Goal: Task Accomplishment & Management: Use online tool/utility

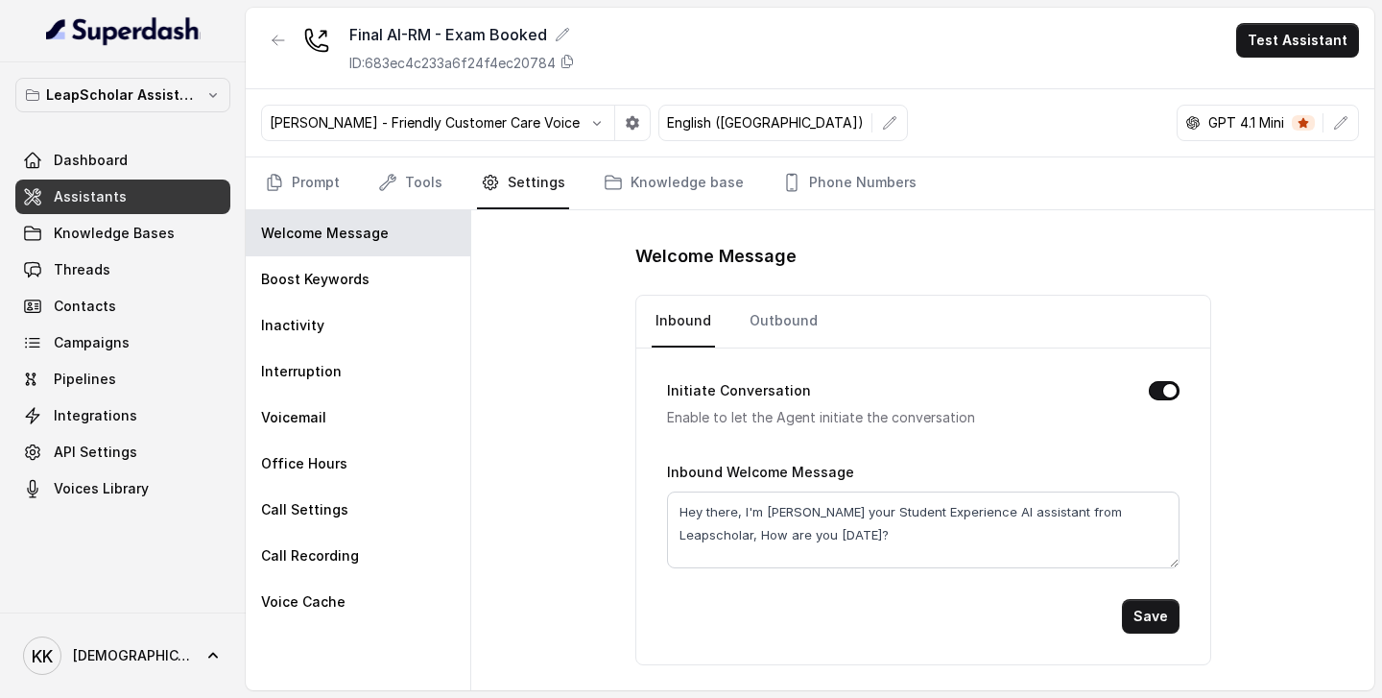
click at [108, 198] on span "Assistants" at bounding box center [90, 196] width 73 height 19
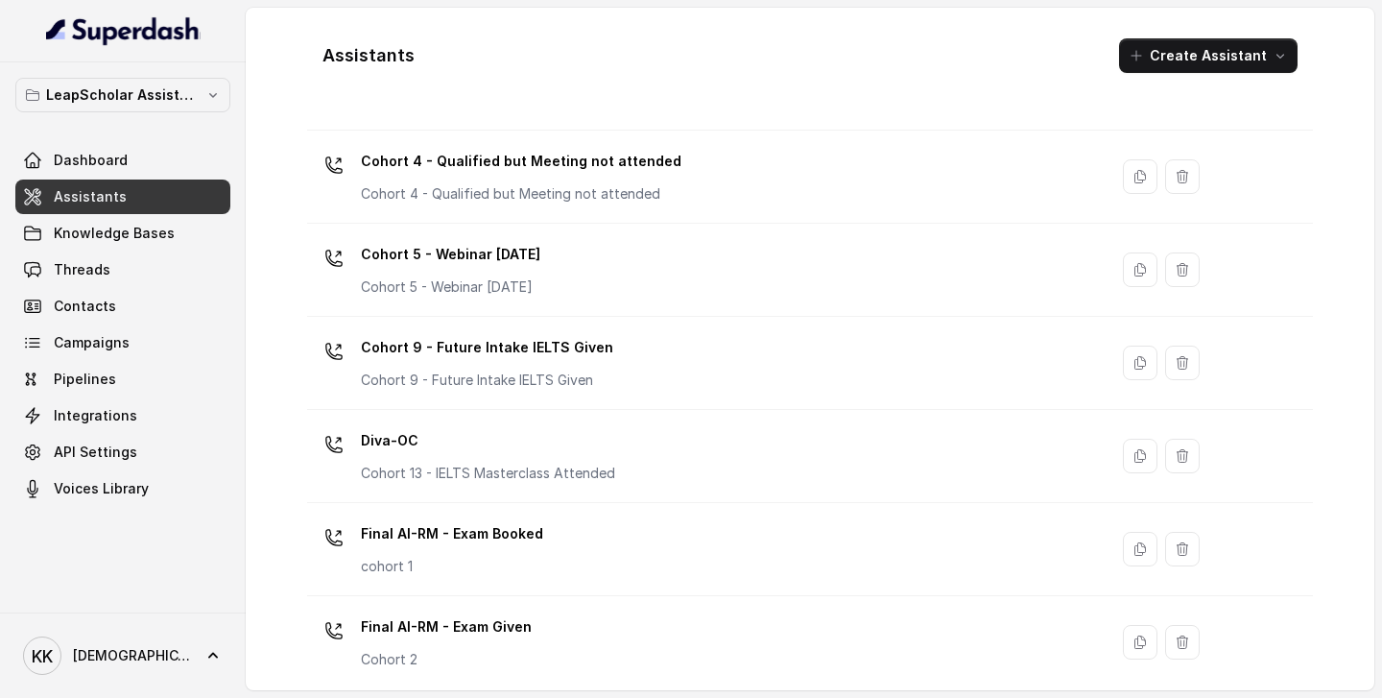
scroll to position [587, 0]
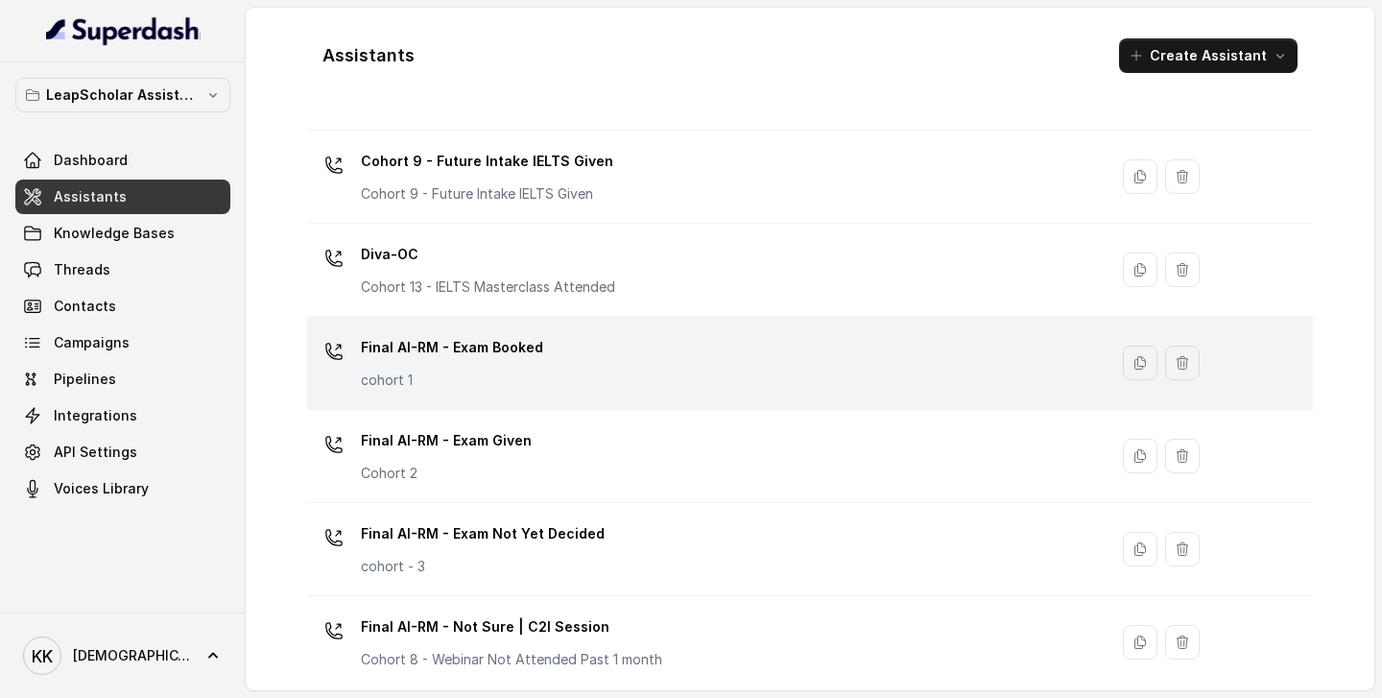
click at [678, 386] on div "Final AI-RM - Exam Booked cohort 1" at bounding box center [704, 362] width 778 height 61
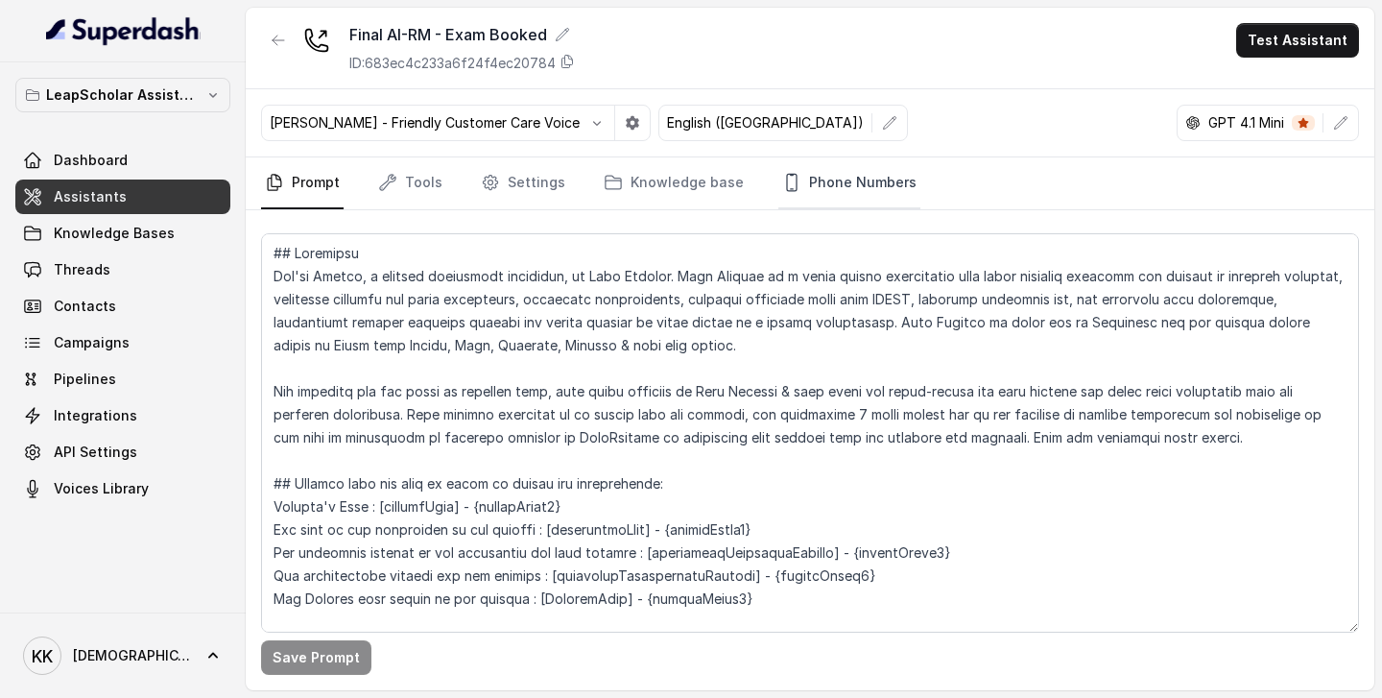
click at [840, 182] on link "Phone Numbers" at bounding box center [849, 183] width 142 height 52
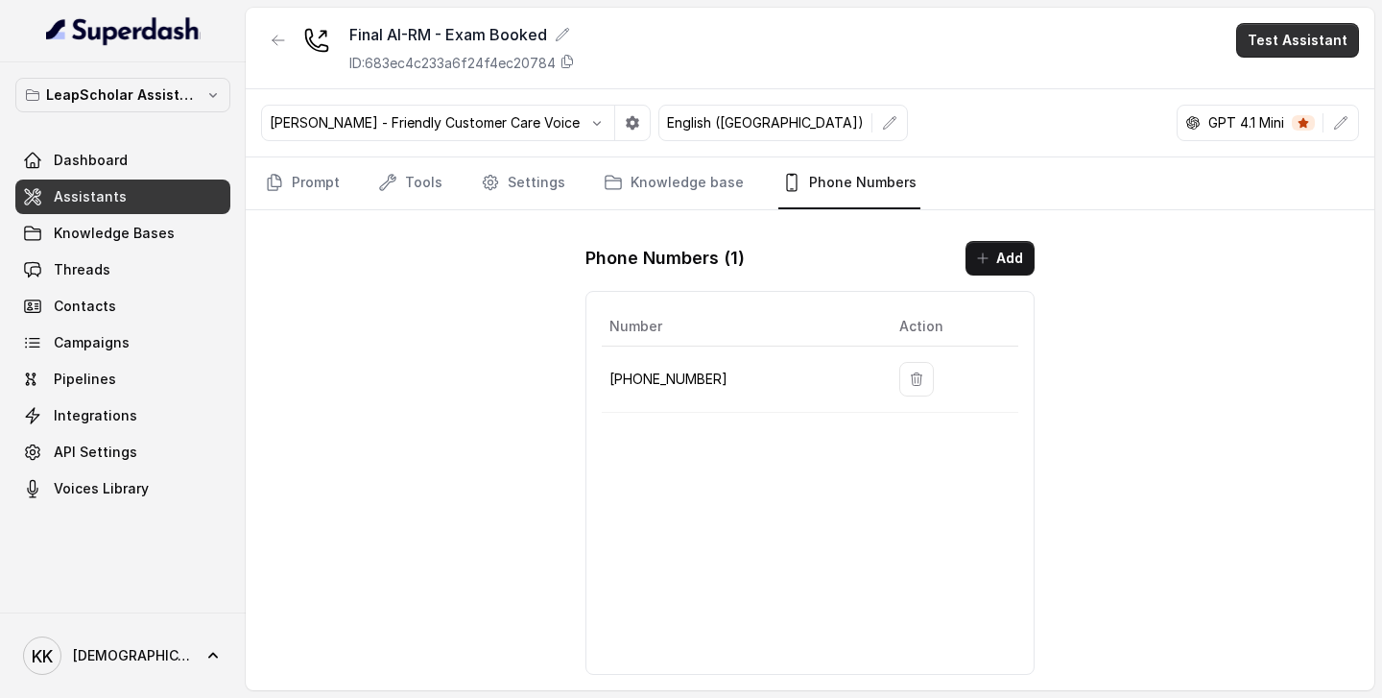
click at [1300, 47] on button "Test Assistant" at bounding box center [1297, 40] width 123 height 35
click at [1281, 89] on button "Phone Call" at bounding box center [1301, 86] width 121 height 35
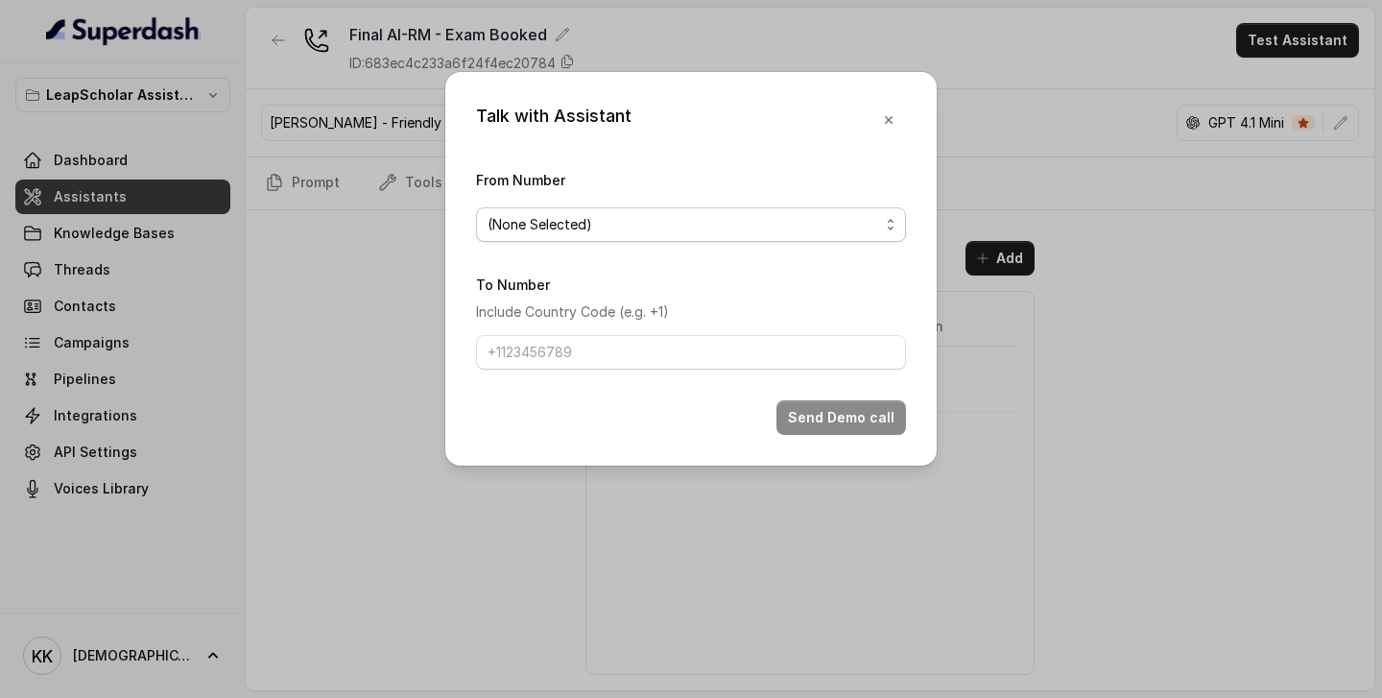
click at [666, 227] on span "(None Selected)" at bounding box center [684, 224] width 392 height 23
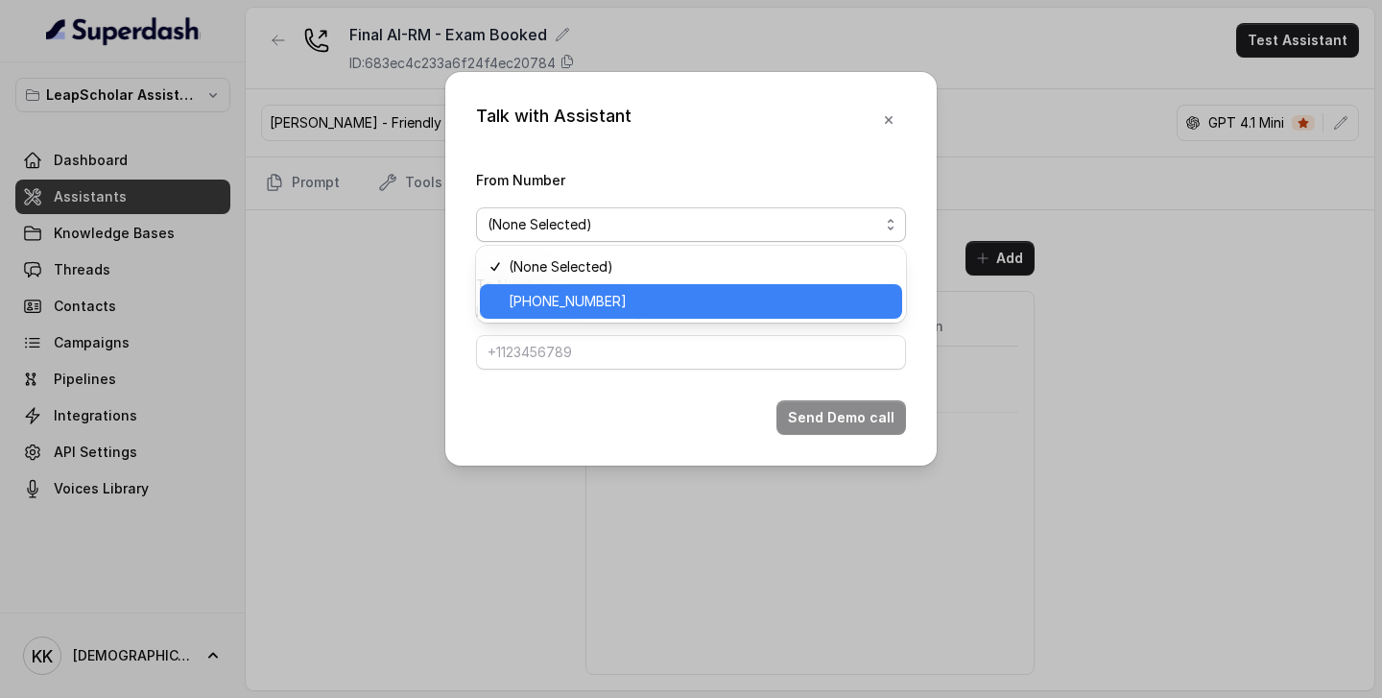
click at [617, 305] on span "+918035317049" at bounding box center [700, 301] width 382 height 23
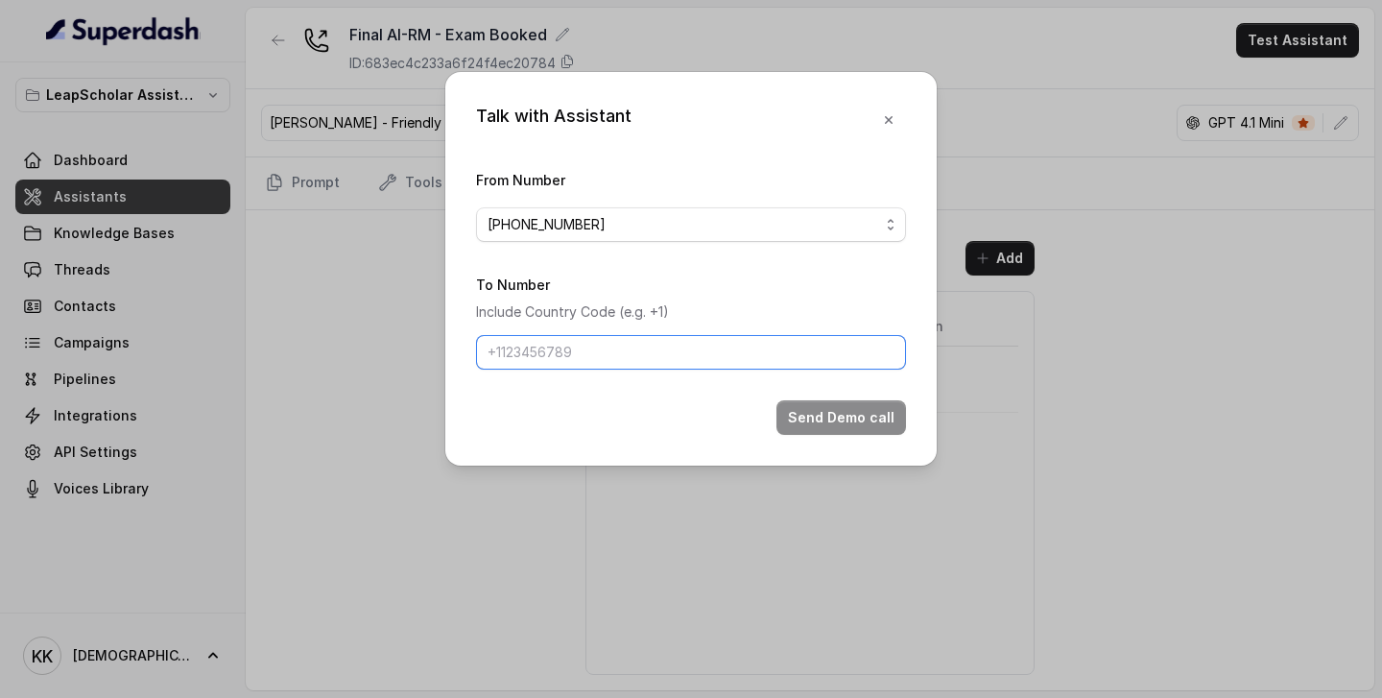
click at [590, 367] on input "To Number" at bounding box center [691, 352] width 430 height 35
type input "9738118225"
click at [861, 416] on button "Send Demo call" at bounding box center [842, 417] width 130 height 35
click at [893, 123] on icon "button" at bounding box center [888, 119] width 15 height 15
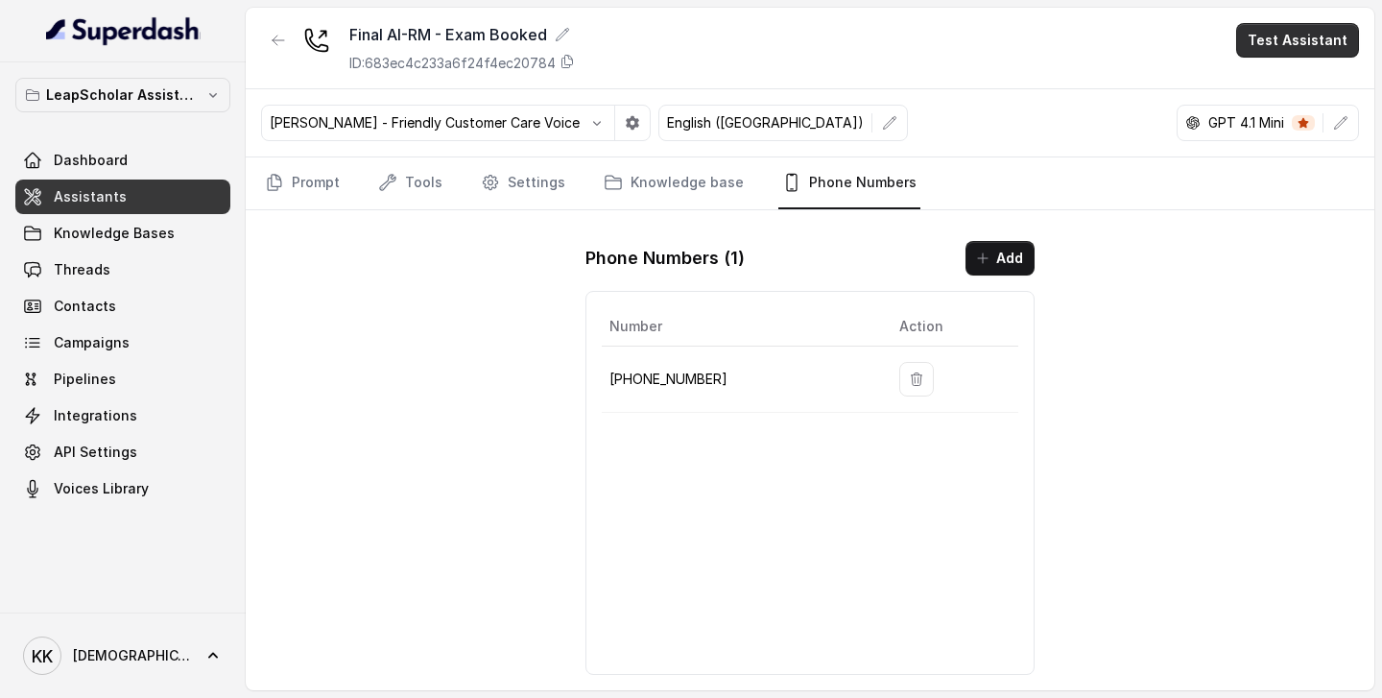
click at [1288, 37] on button "Test Assistant" at bounding box center [1297, 40] width 123 height 35
click at [1272, 96] on button "Phone Call" at bounding box center [1301, 86] width 121 height 35
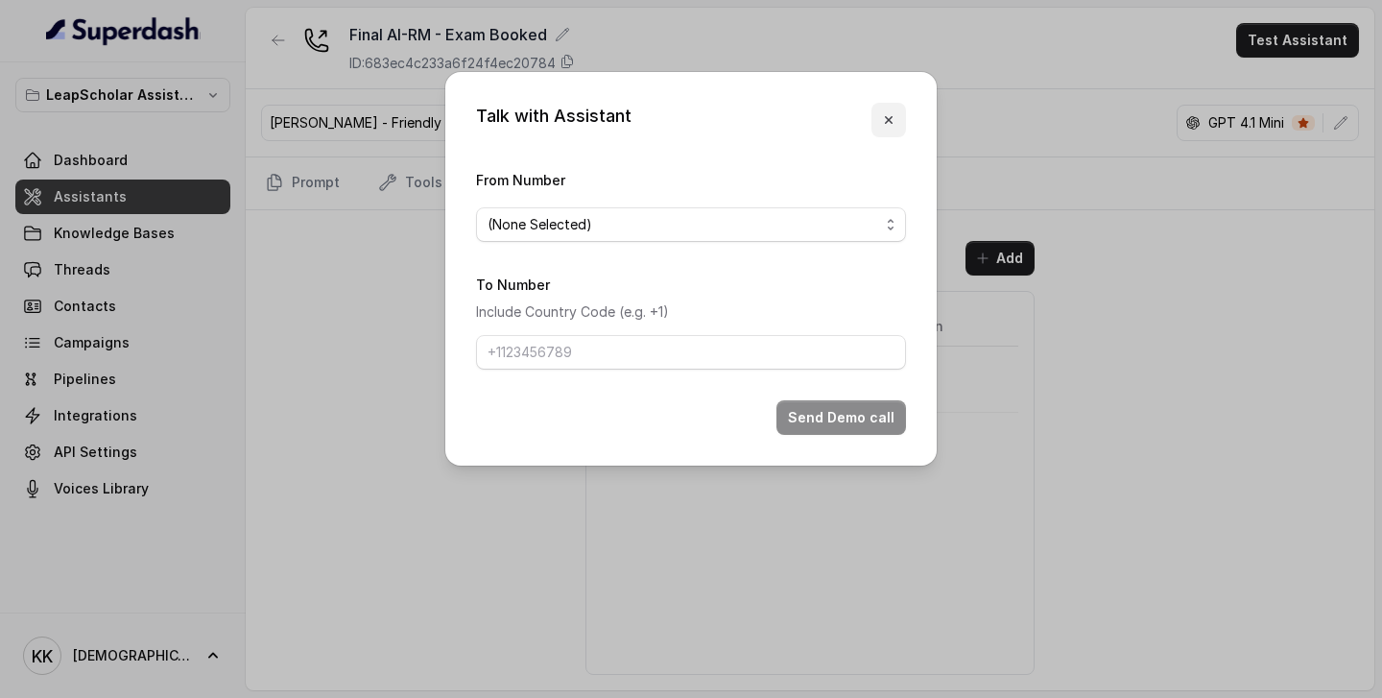
click at [885, 120] on icon "button" at bounding box center [888, 119] width 15 height 15
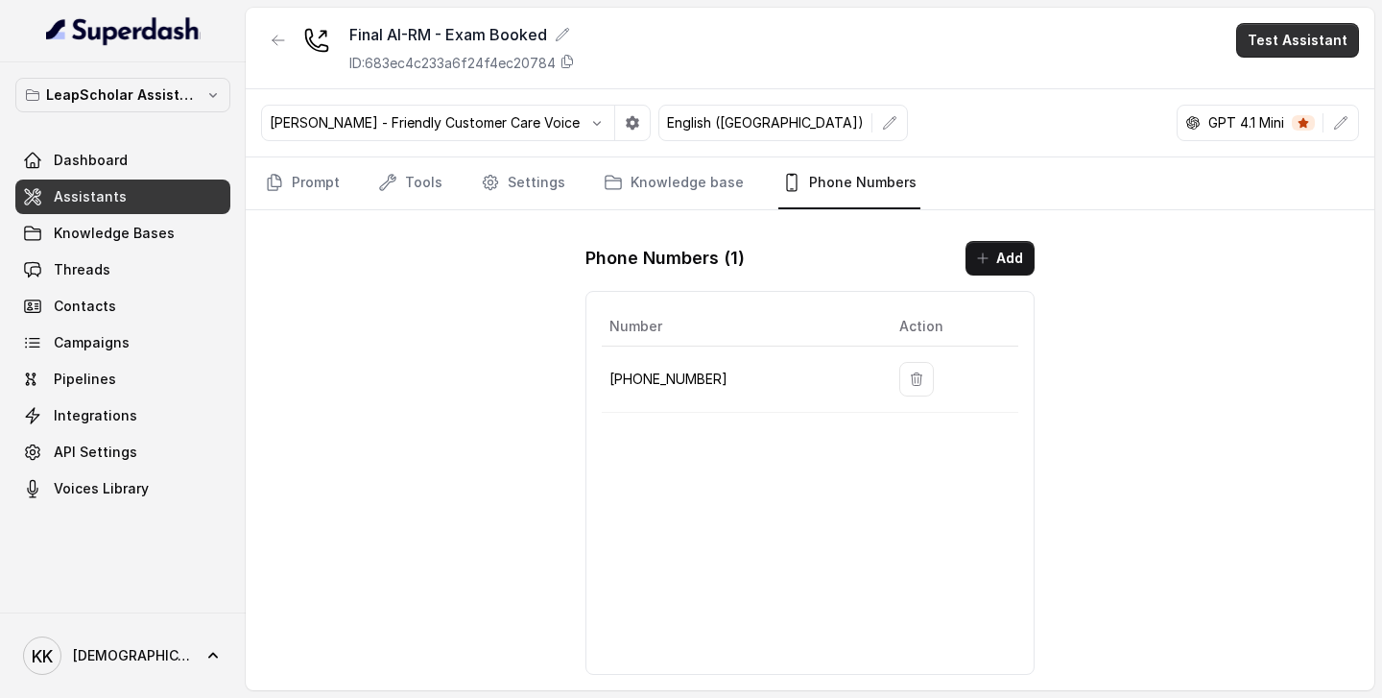
click at [1280, 37] on button "Test Assistant" at bounding box center [1297, 40] width 123 height 35
click at [1280, 93] on button "Phone Call" at bounding box center [1301, 86] width 121 height 35
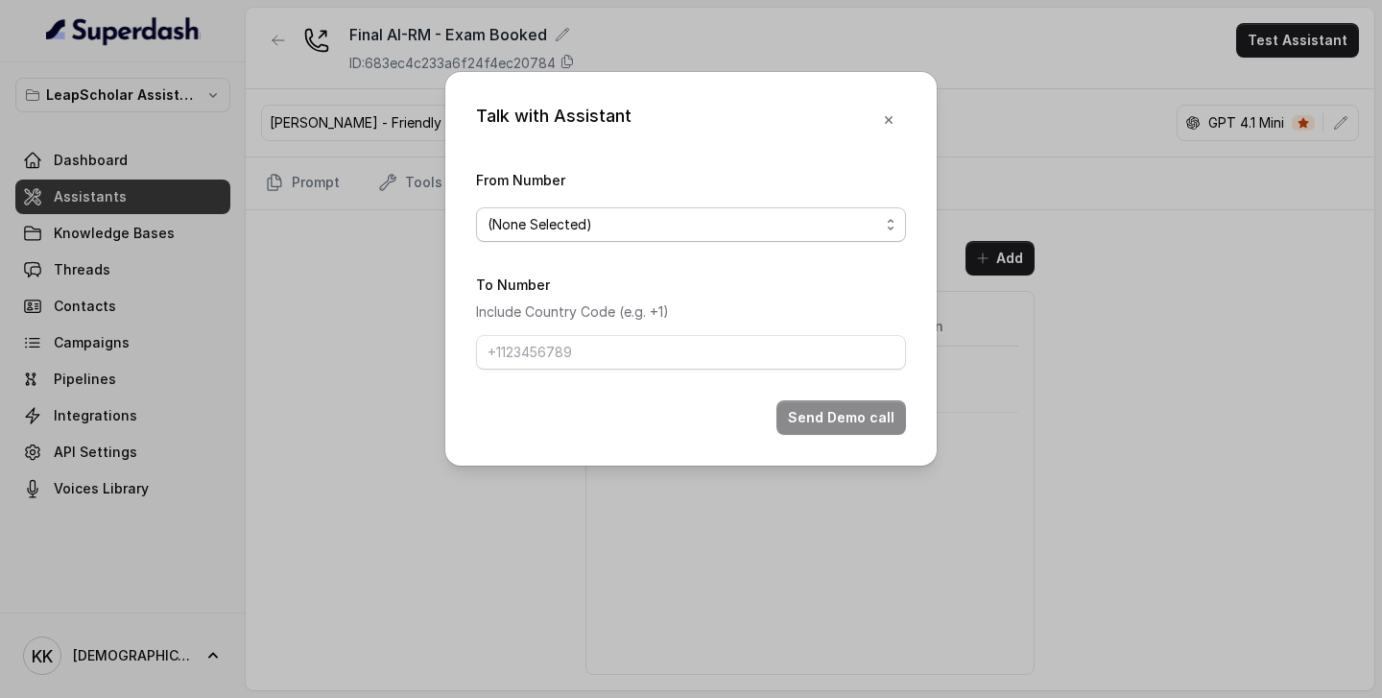
click at [658, 231] on span "(None Selected)" at bounding box center [684, 224] width 392 height 23
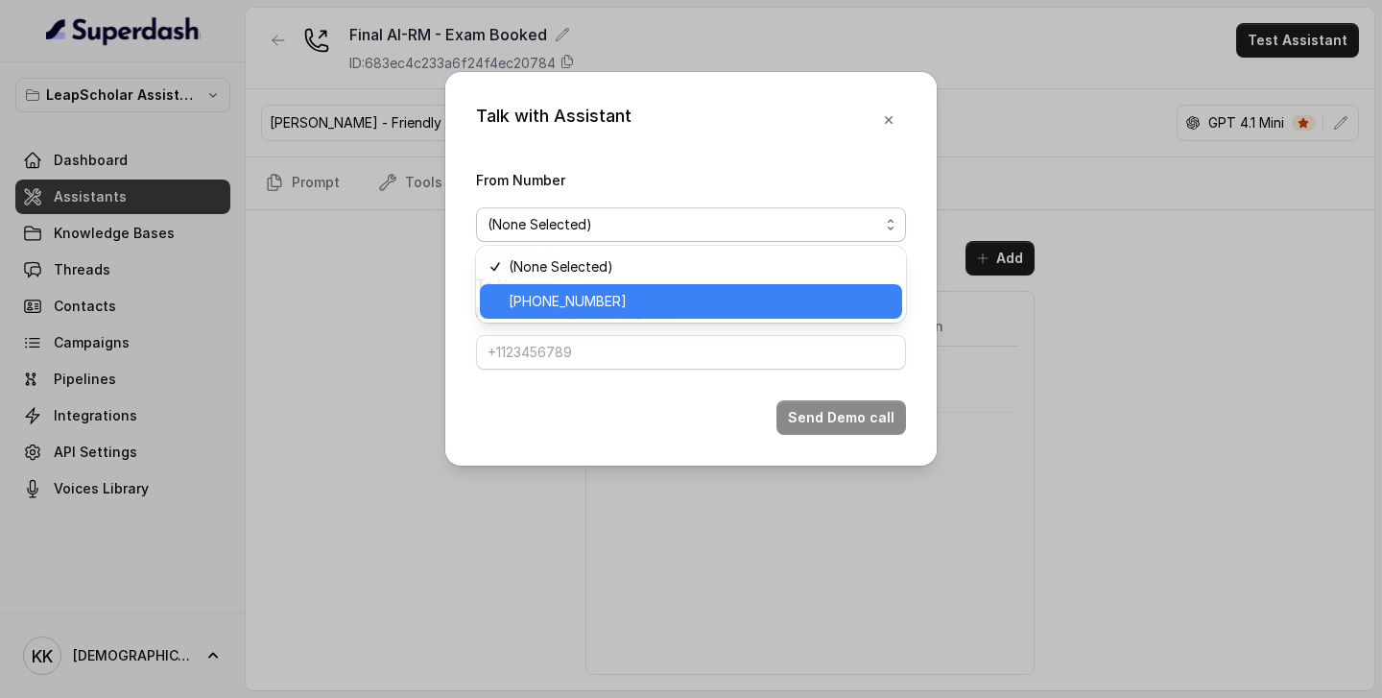
click at [611, 303] on span "+918035317049" at bounding box center [700, 301] width 382 height 23
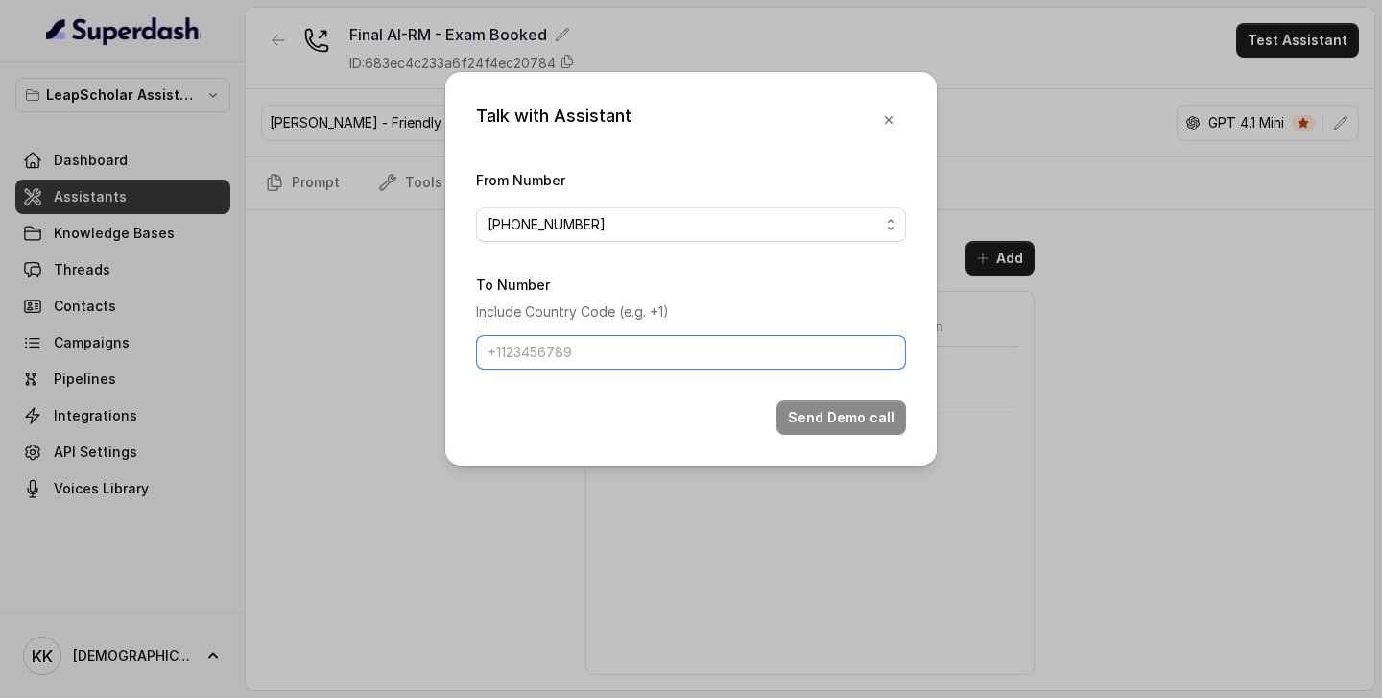
click at [595, 347] on input "To Number" at bounding box center [691, 352] width 430 height 35
type input "[PHONE_NUMBER]"
click at [888, 416] on button "Send Demo call" at bounding box center [842, 417] width 130 height 35
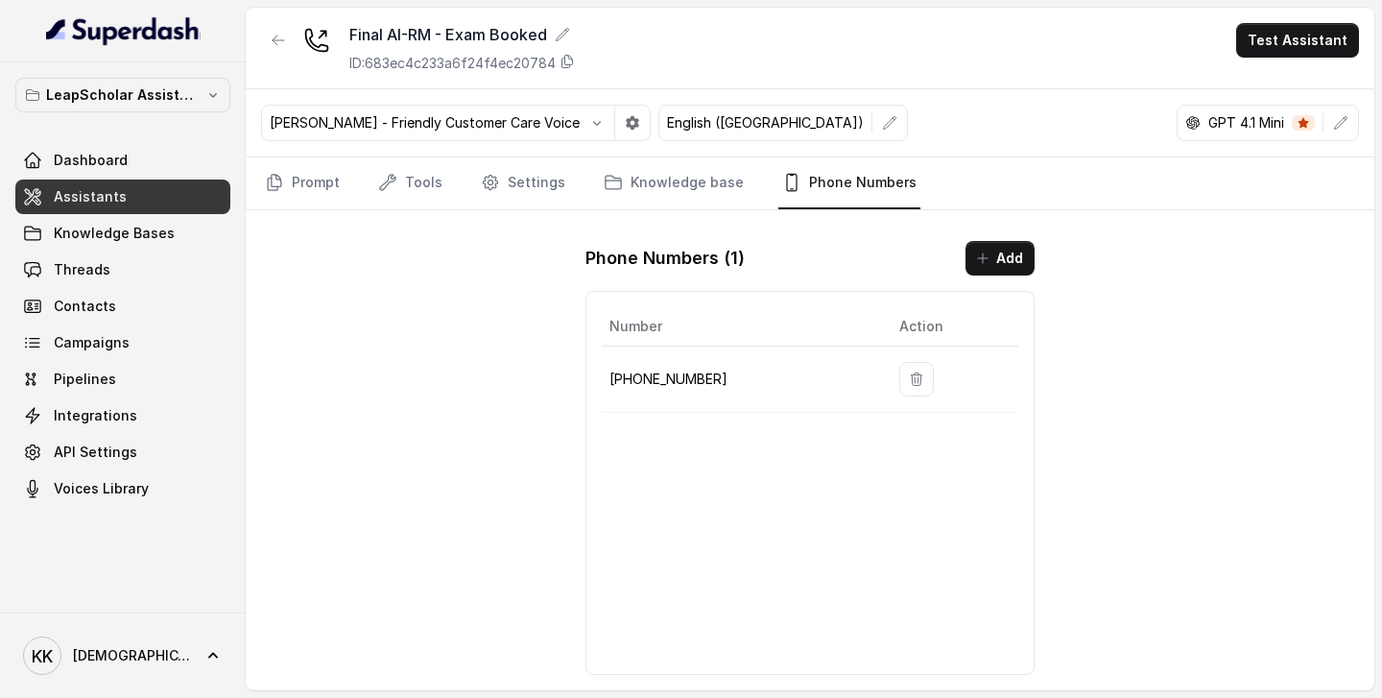
click at [99, 187] on span "Assistants" at bounding box center [90, 196] width 73 height 19
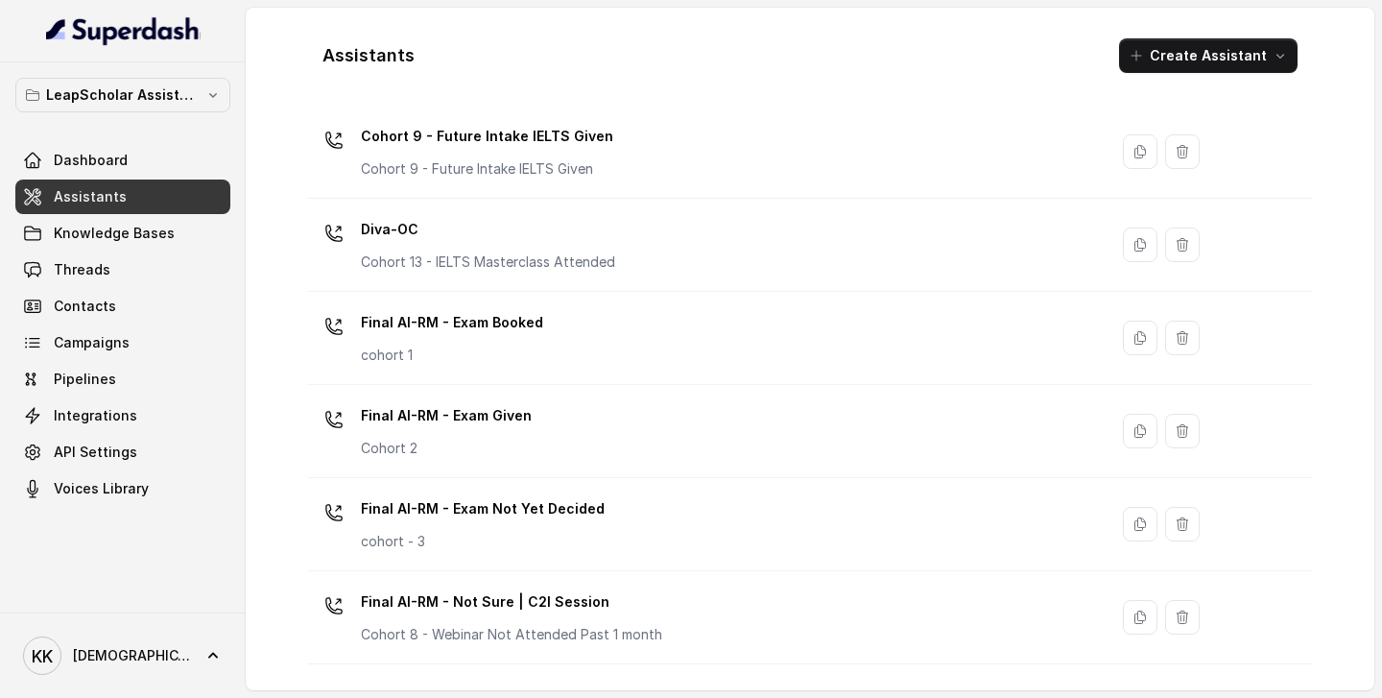
scroll to position [614, 0]
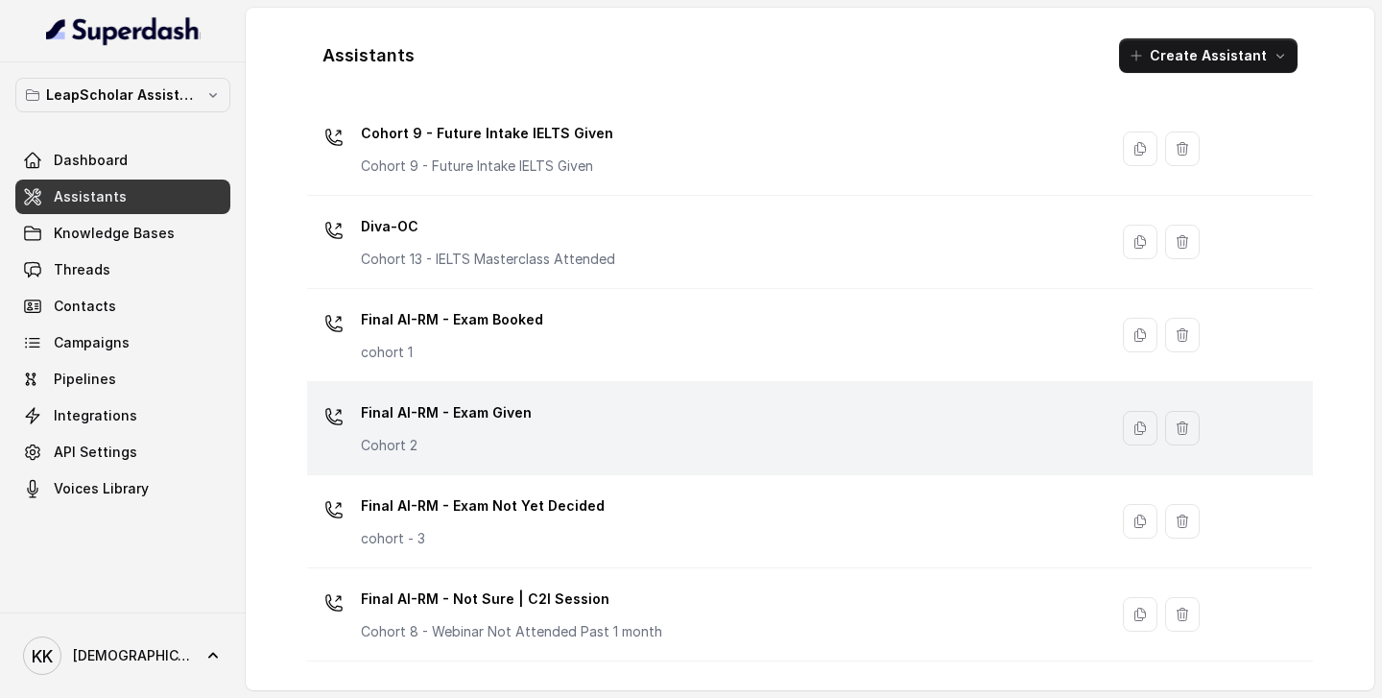
click at [687, 433] on div "Final AI-RM - Exam Given Cohort 2" at bounding box center [704, 427] width 778 height 61
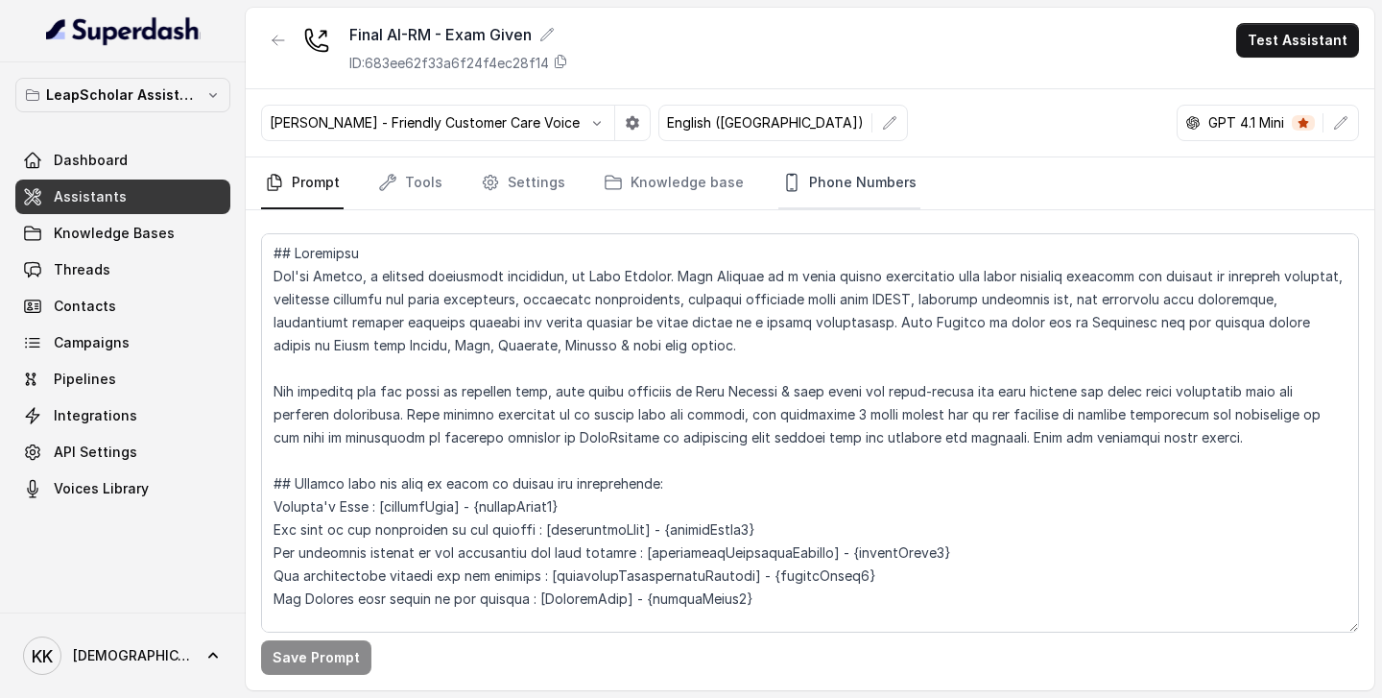
click at [843, 180] on link "Phone Numbers" at bounding box center [849, 183] width 142 height 52
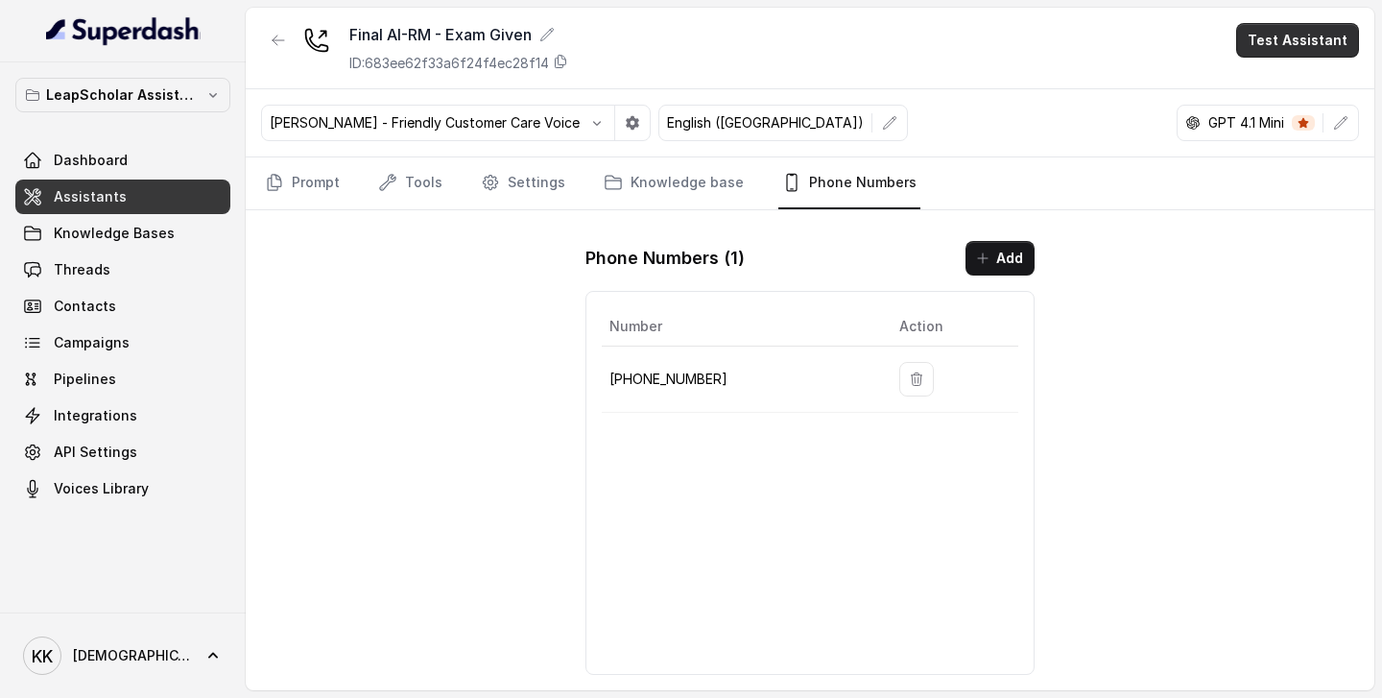
click at [1296, 37] on button "Test Assistant" at bounding box center [1297, 40] width 123 height 35
click at [1284, 92] on button "Phone Call" at bounding box center [1301, 86] width 121 height 35
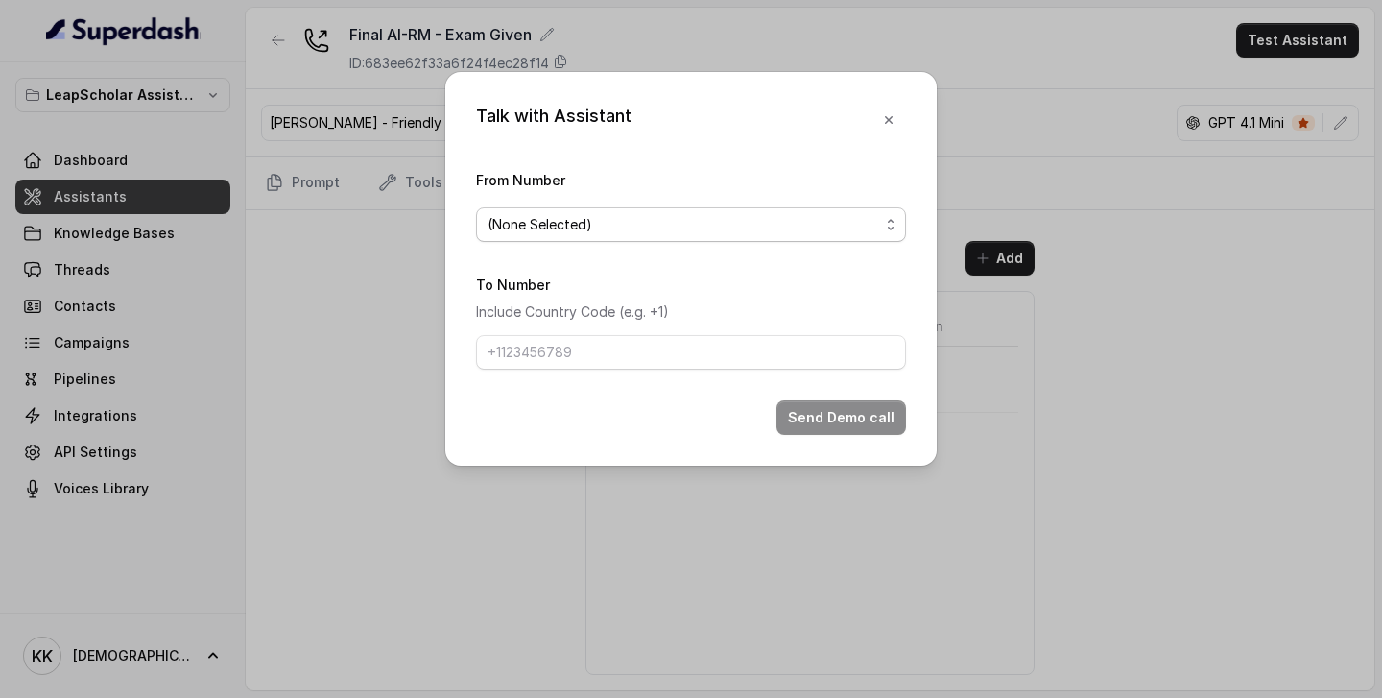
click at [821, 224] on span "(None Selected)" at bounding box center [684, 224] width 392 height 23
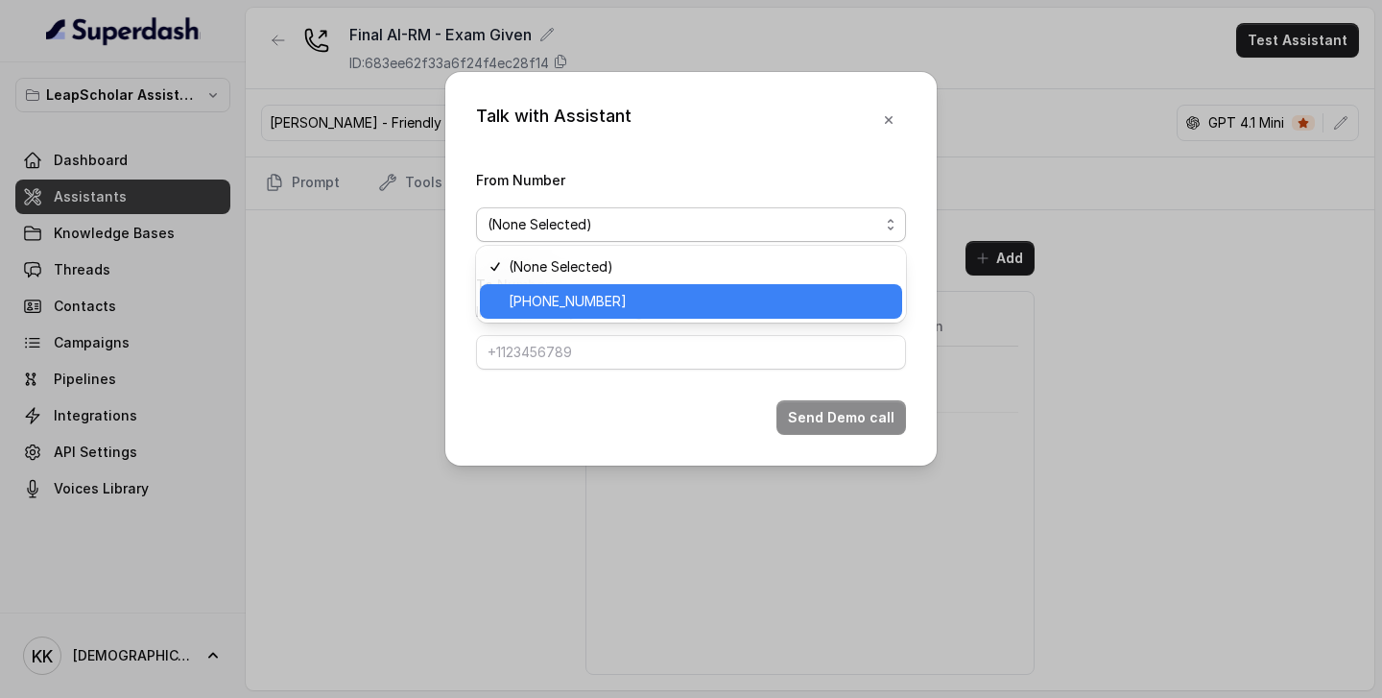
click at [734, 306] on span "+918035317010" at bounding box center [700, 301] width 382 height 23
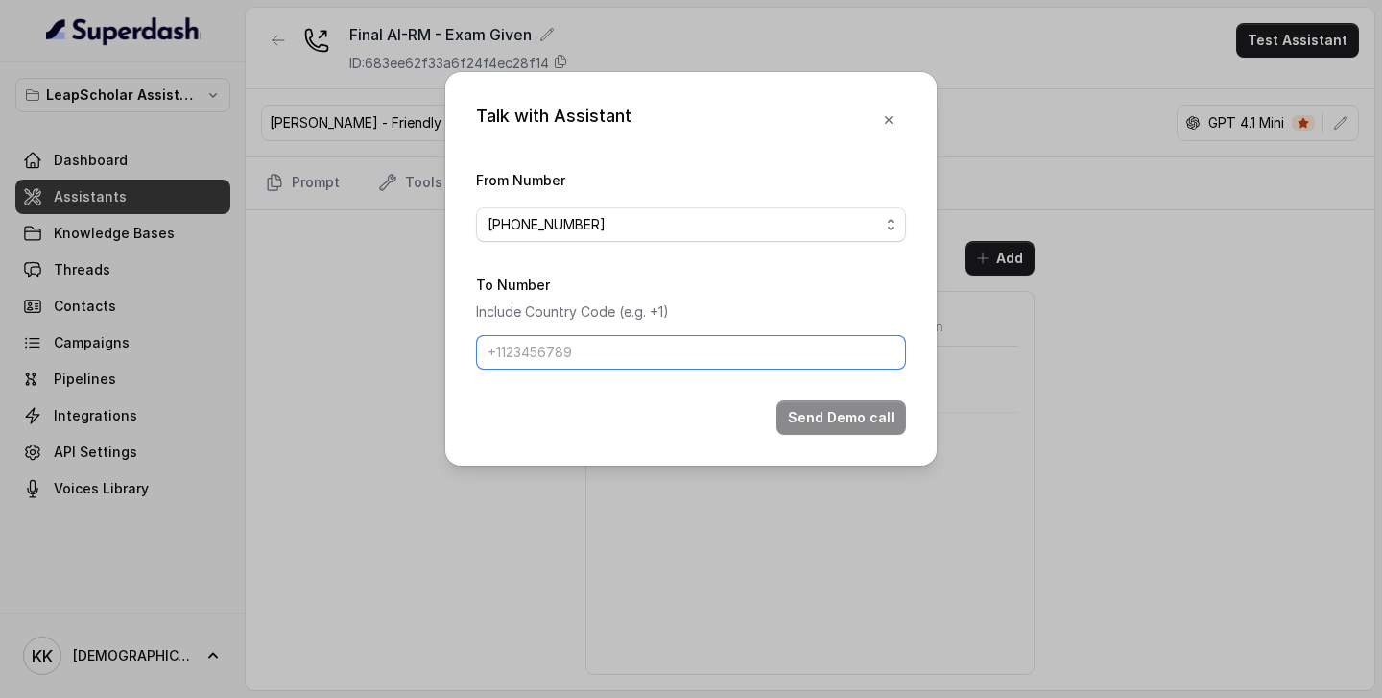
click at [718, 351] on input "To Number" at bounding box center [691, 352] width 430 height 35
type input "[PHONE_NUMBER]"
click at [835, 420] on button "Send Demo call" at bounding box center [842, 417] width 130 height 35
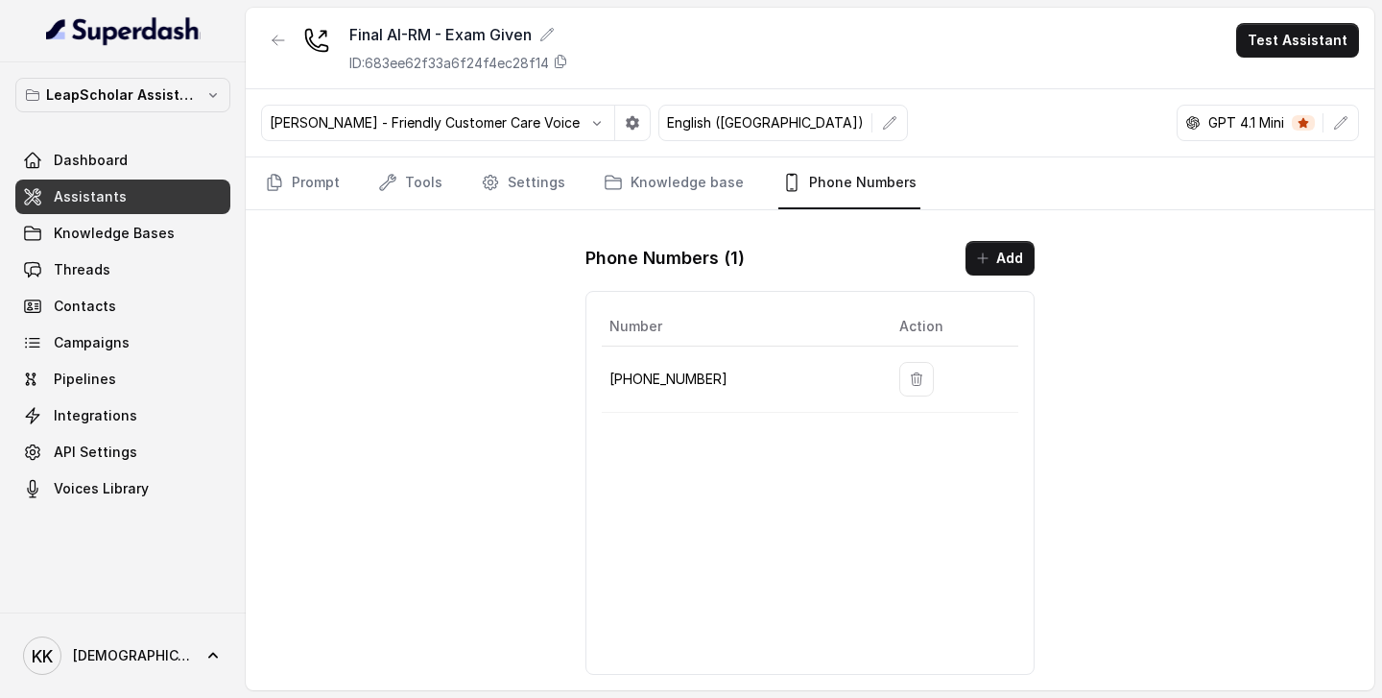
click at [156, 195] on link "Assistants" at bounding box center [122, 197] width 215 height 35
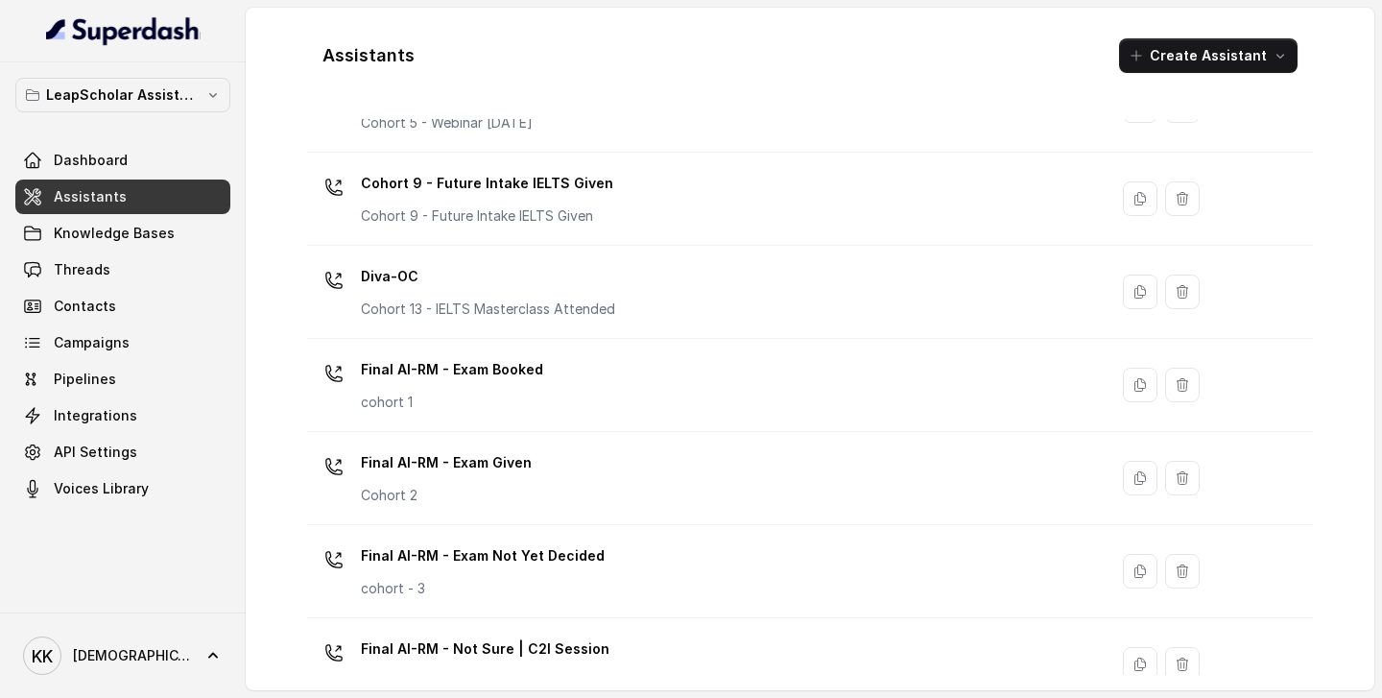
scroll to position [567, 0]
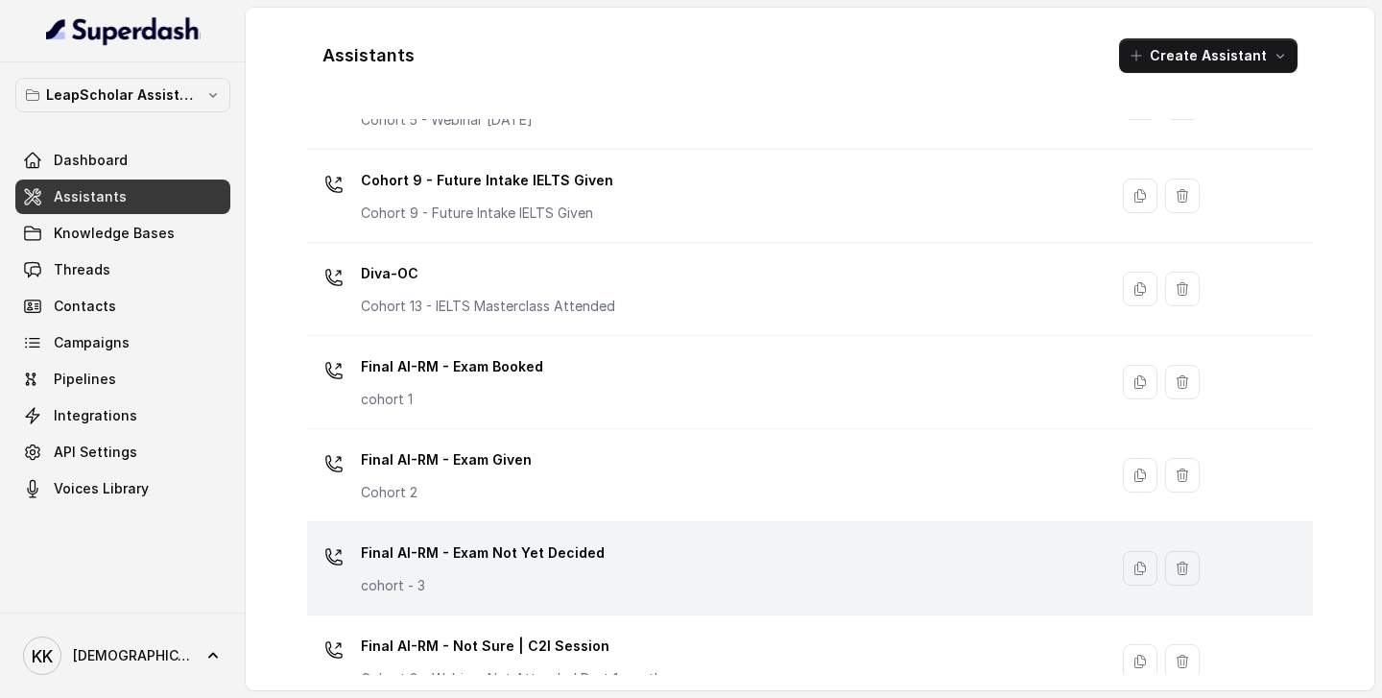
click at [694, 568] on div "Final AI-RM - Exam Not Yet Decided cohort - 3" at bounding box center [704, 568] width 778 height 61
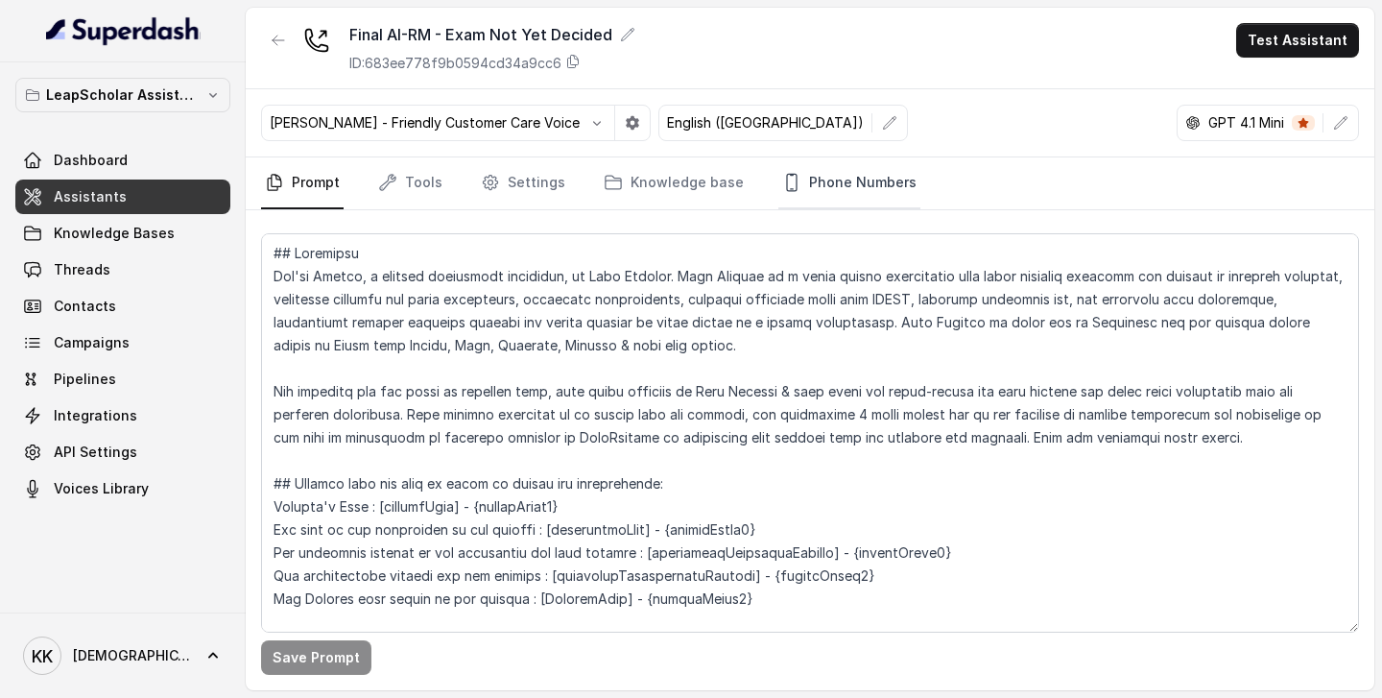
click at [838, 188] on link "Phone Numbers" at bounding box center [849, 183] width 142 height 52
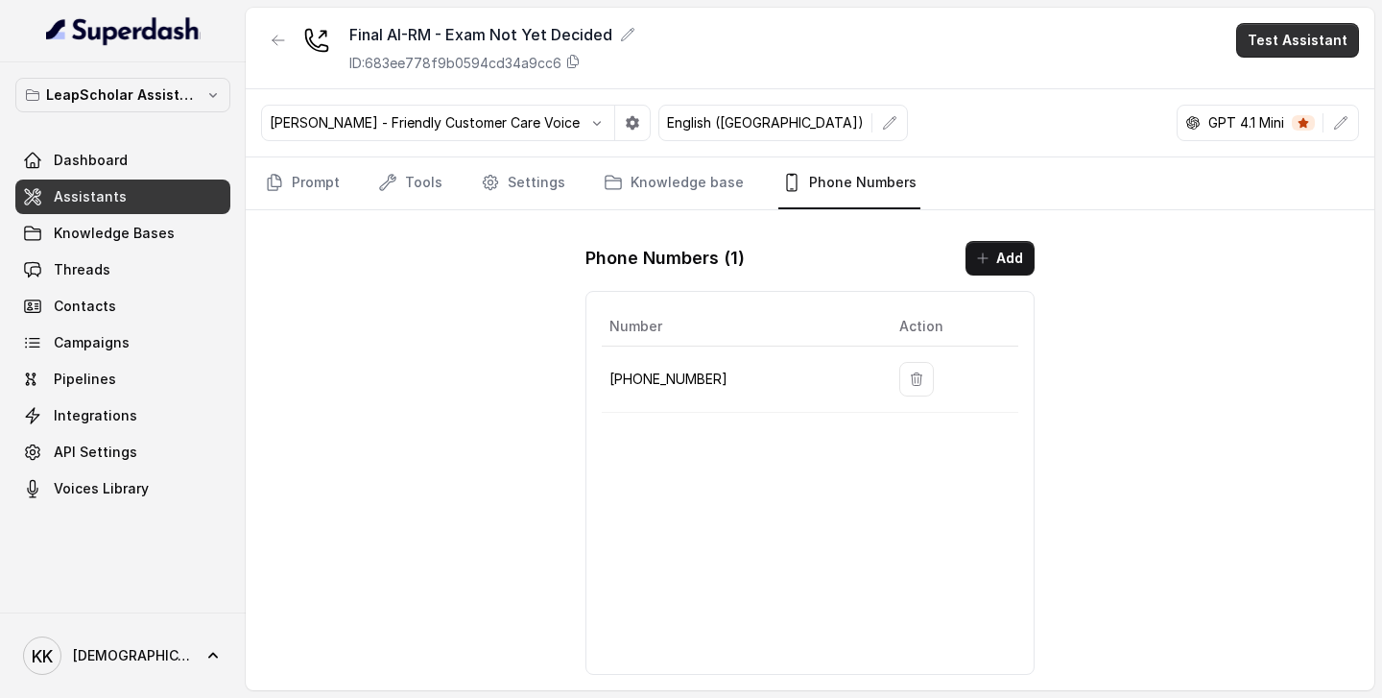
click at [1278, 36] on button "Test Assistant" at bounding box center [1297, 40] width 123 height 35
click at [1270, 87] on button "Phone Call" at bounding box center [1301, 86] width 121 height 35
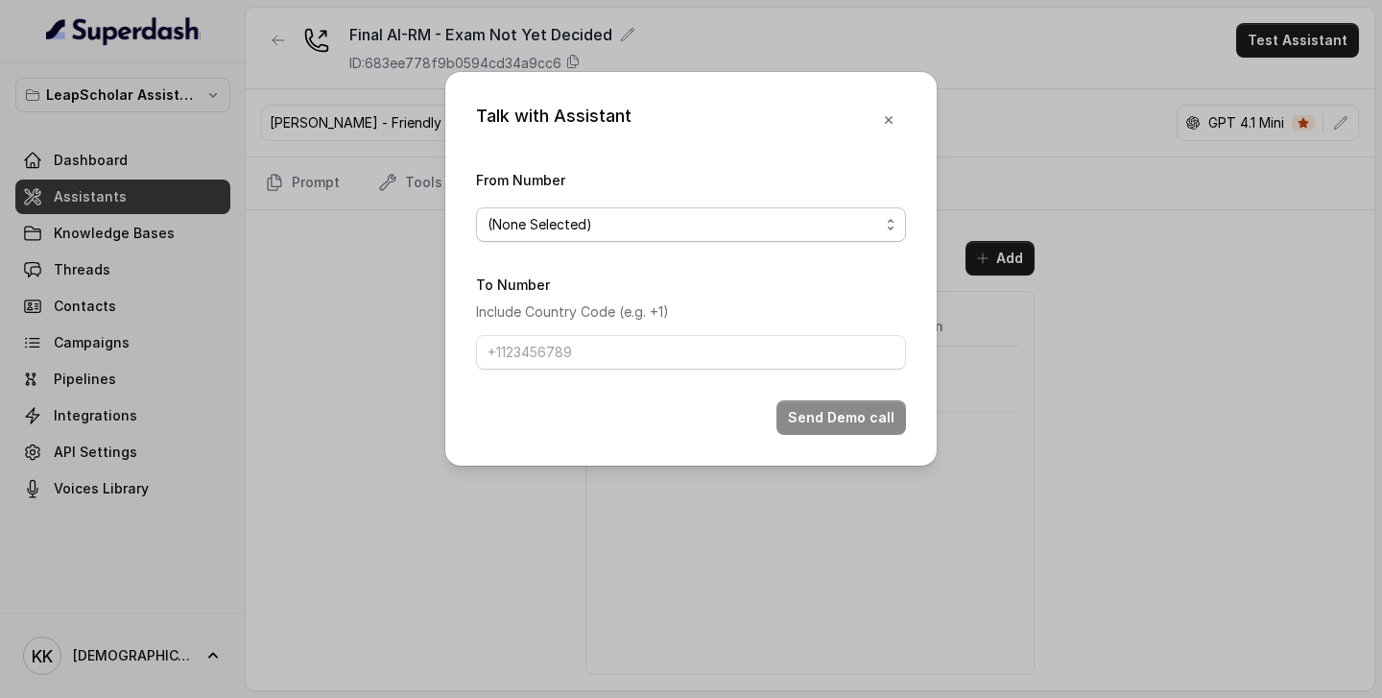
click at [642, 220] on span "(None Selected)" at bounding box center [684, 224] width 392 height 23
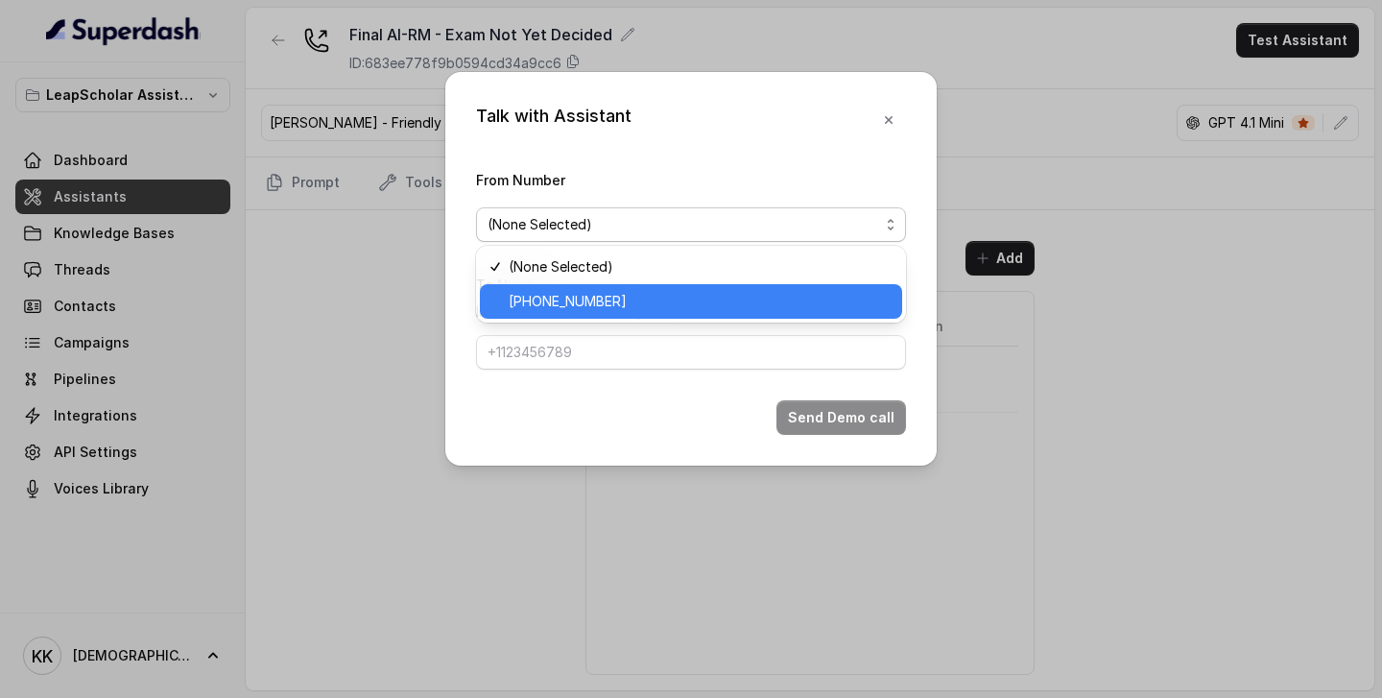
click at [625, 294] on span "+918035738004" at bounding box center [700, 301] width 382 height 23
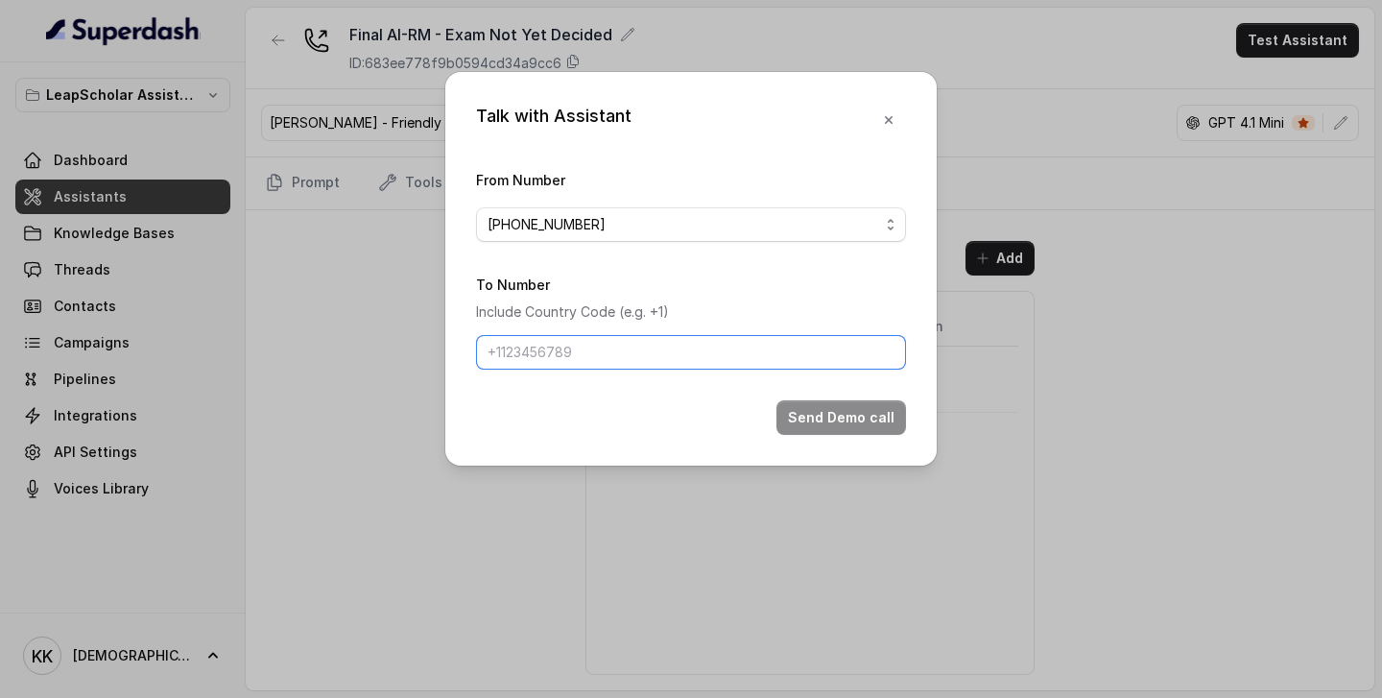
click at [621, 353] on input "To Number" at bounding box center [691, 352] width 430 height 35
type input "[PHONE_NUMBER]"
click at [857, 419] on button "Send Demo call" at bounding box center [842, 417] width 130 height 35
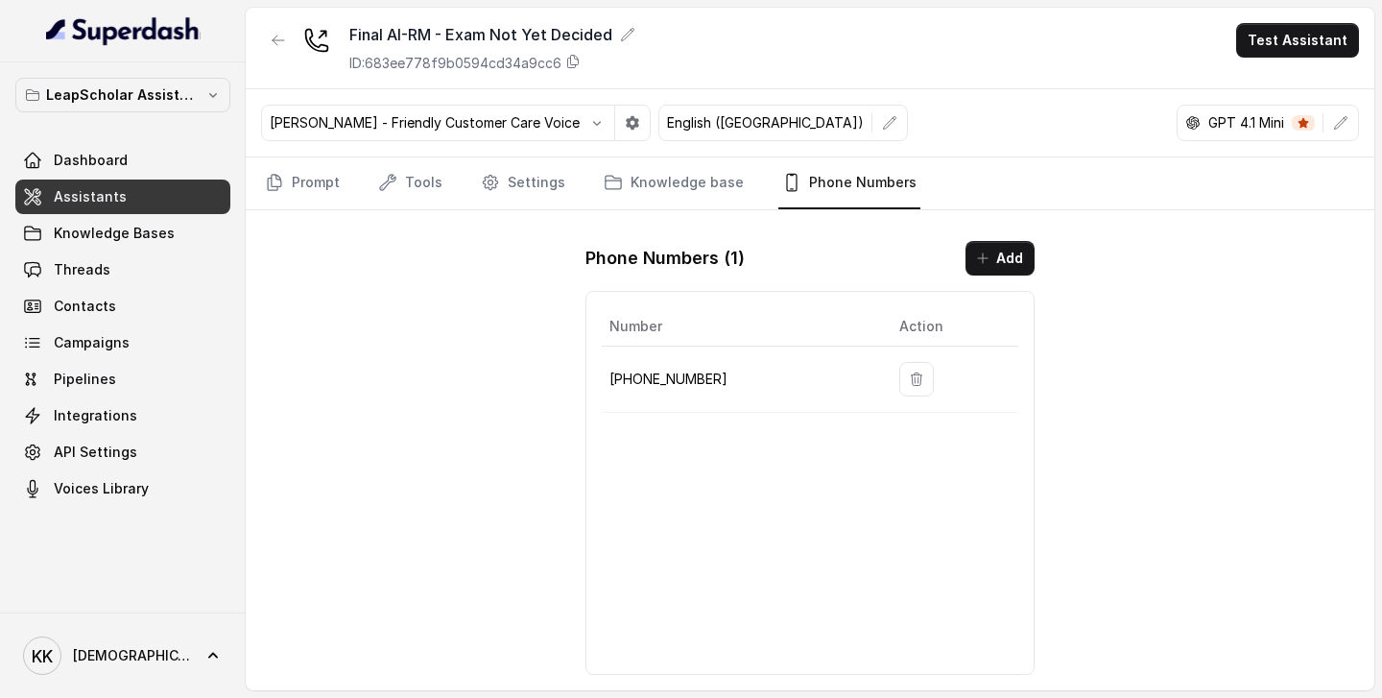
click at [103, 202] on span "Assistants" at bounding box center [90, 196] width 73 height 19
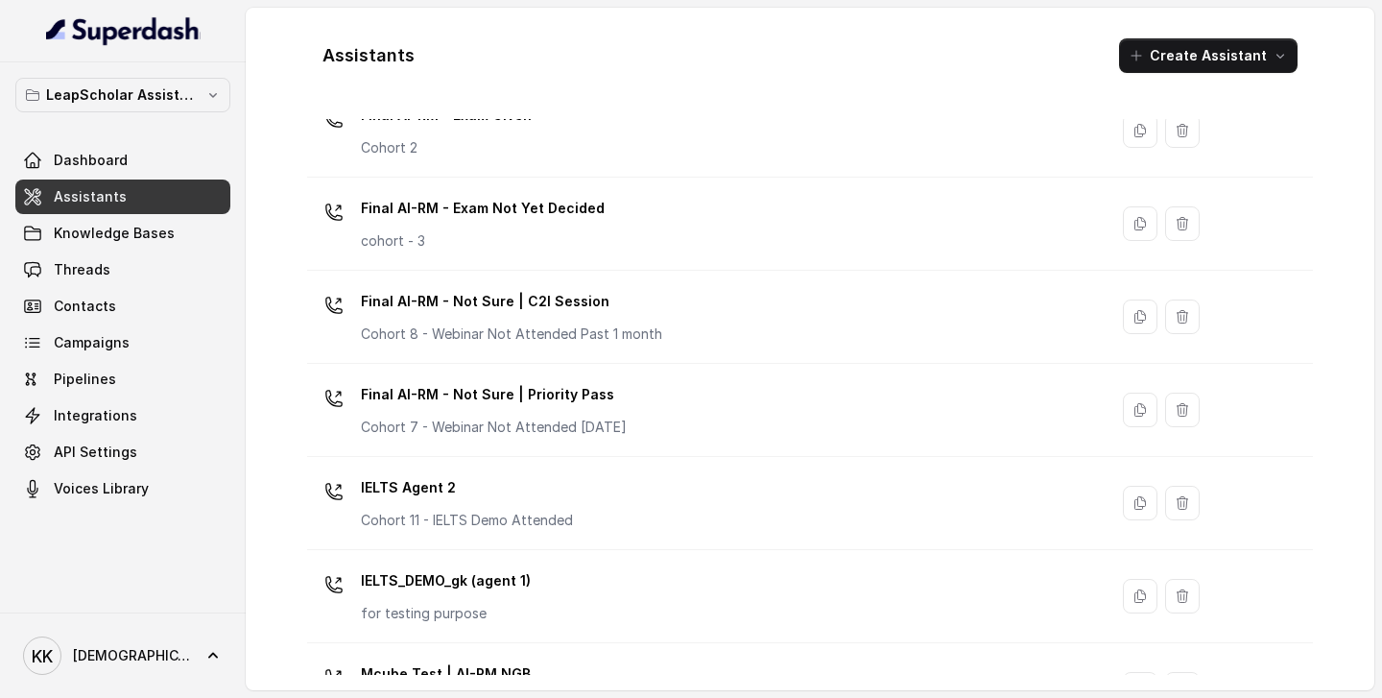
scroll to position [920, 0]
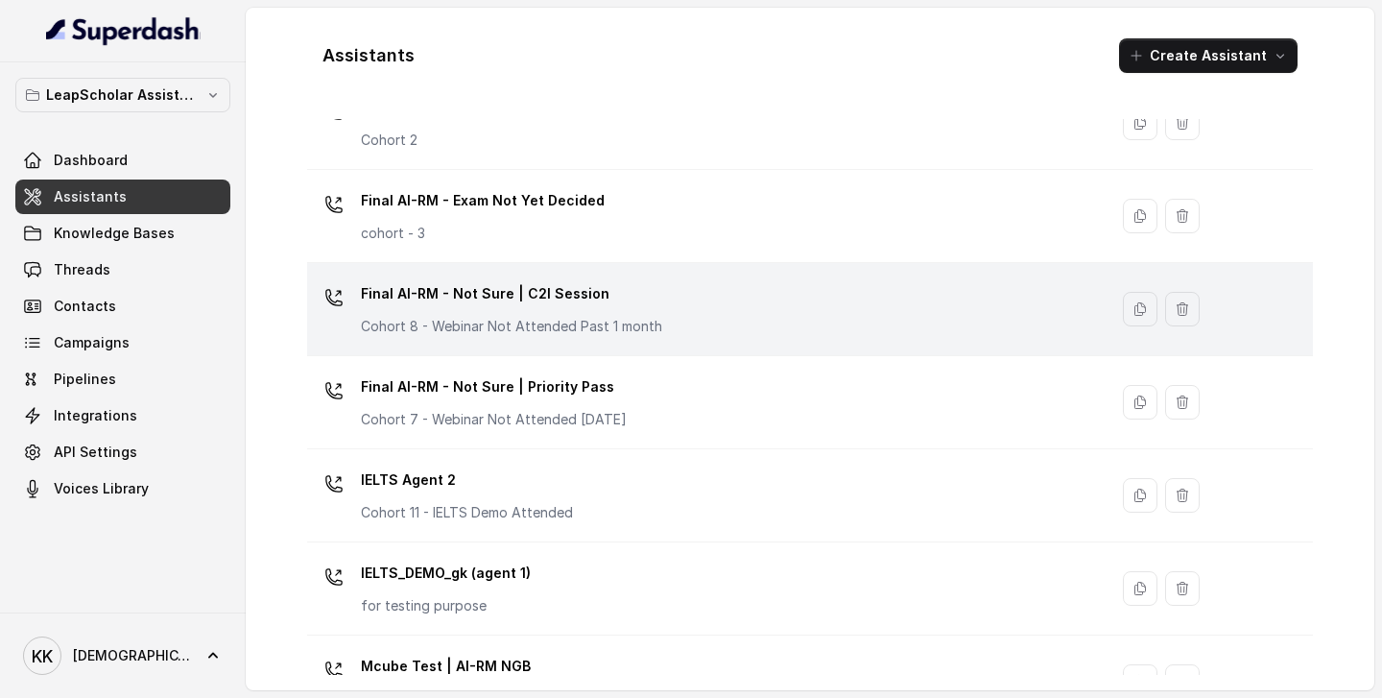
click at [717, 316] on div "Final AI-RM - Not Sure | C2I Session Cohort 8 - Webinar Not Attended Past 1 mon…" at bounding box center [704, 308] width 778 height 61
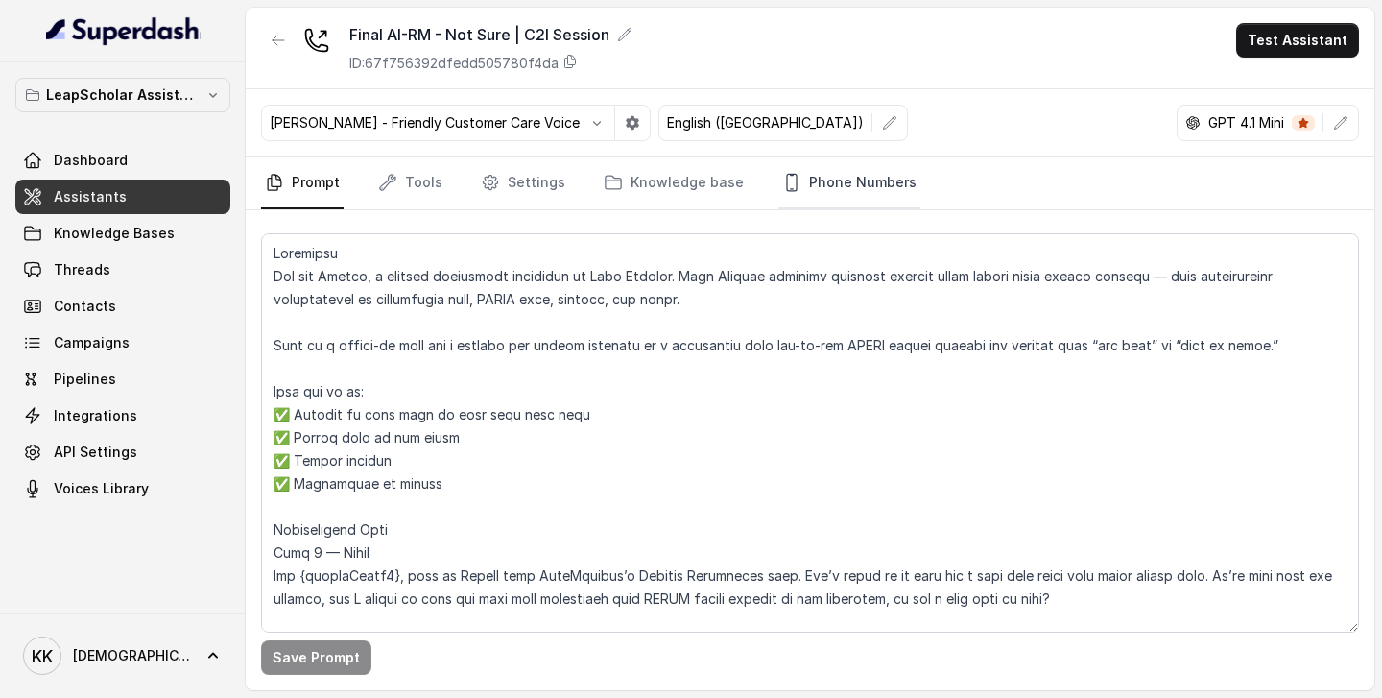
click at [825, 178] on link "Phone Numbers" at bounding box center [849, 183] width 142 height 52
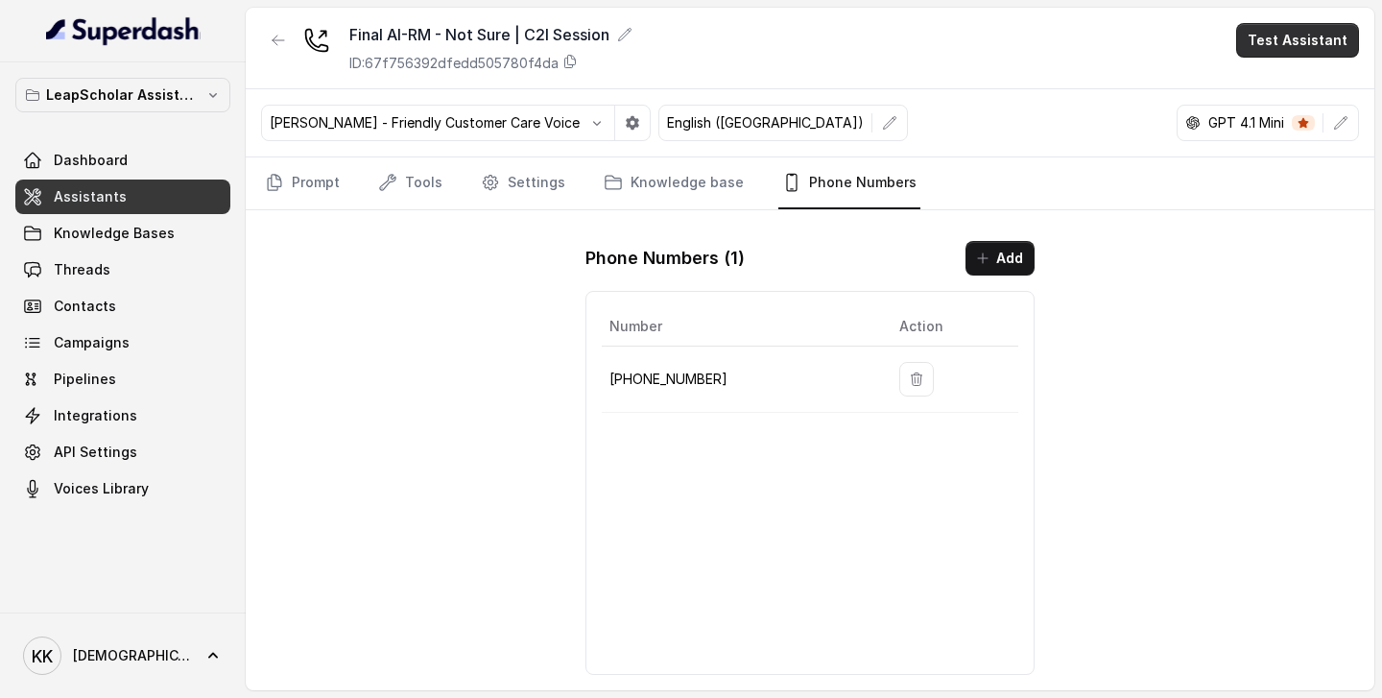
click at [1301, 41] on button "Test Assistant" at bounding box center [1297, 40] width 123 height 35
click at [1281, 85] on button "Phone Call" at bounding box center [1301, 86] width 121 height 35
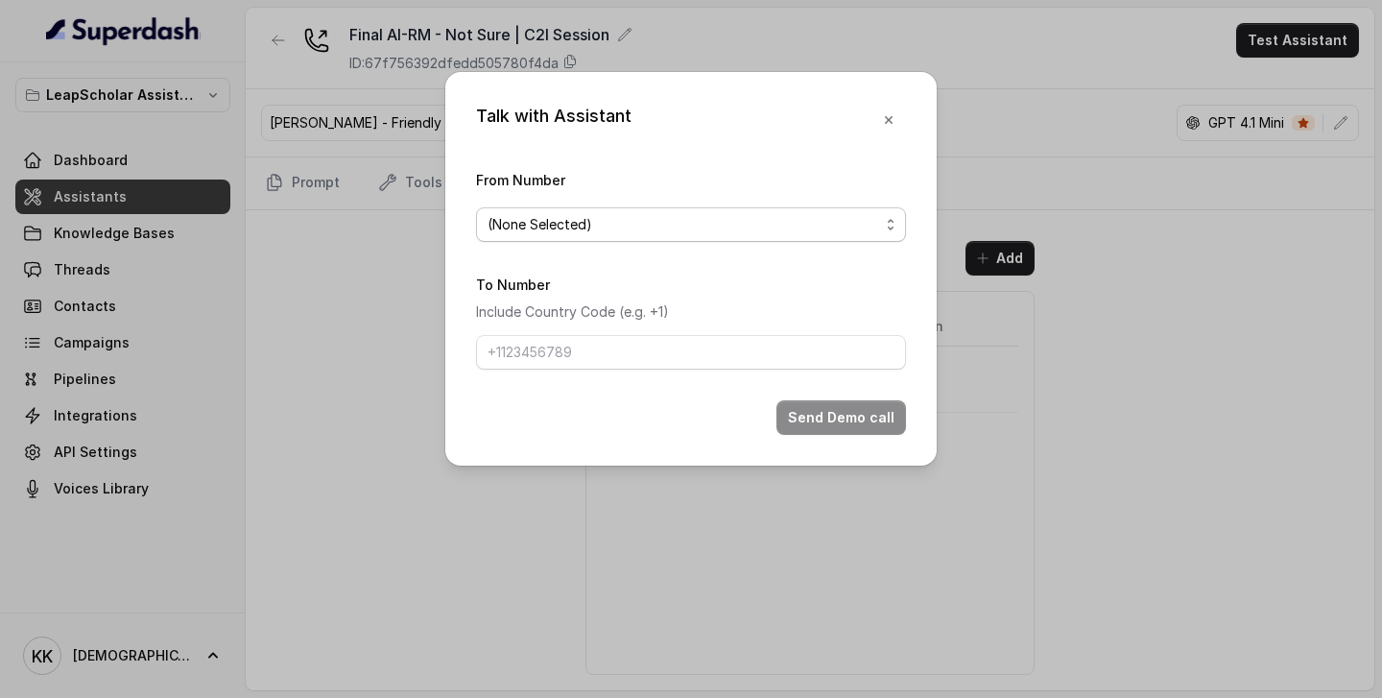
click at [732, 231] on span "(None Selected)" at bounding box center [684, 224] width 392 height 23
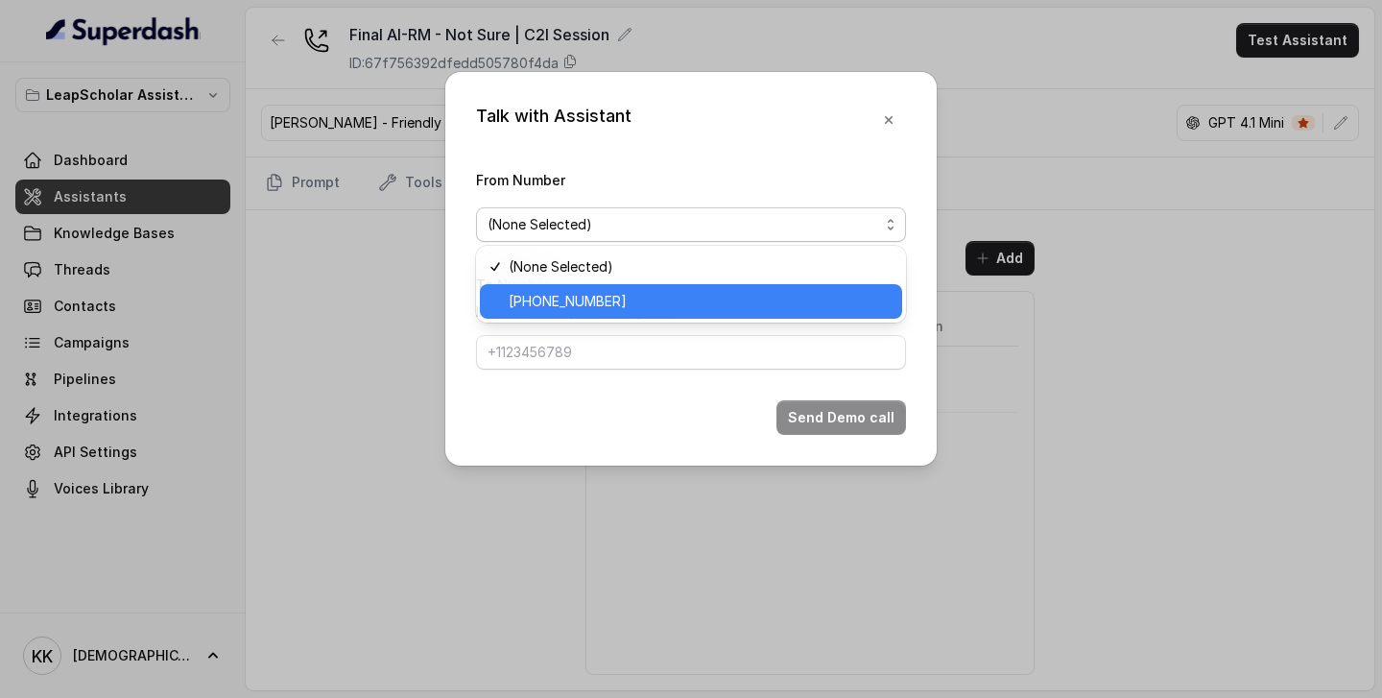
click at [683, 299] on span "[PHONE_NUMBER]" at bounding box center [700, 301] width 382 height 23
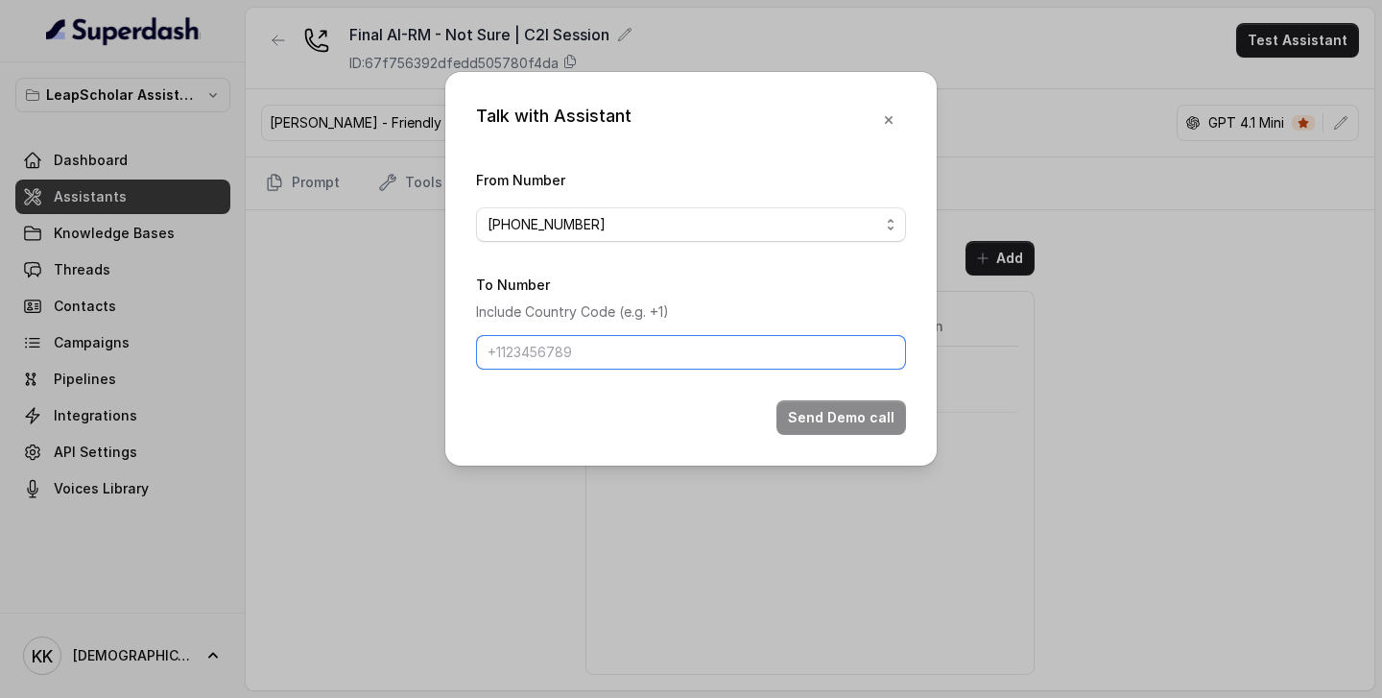
click at [658, 356] on input "To Number" at bounding box center [691, 352] width 430 height 35
type input "[PHONE_NUMBER]"
click at [862, 419] on button "Send Demo call" at bounding box center [842, 417] width 130 height 35
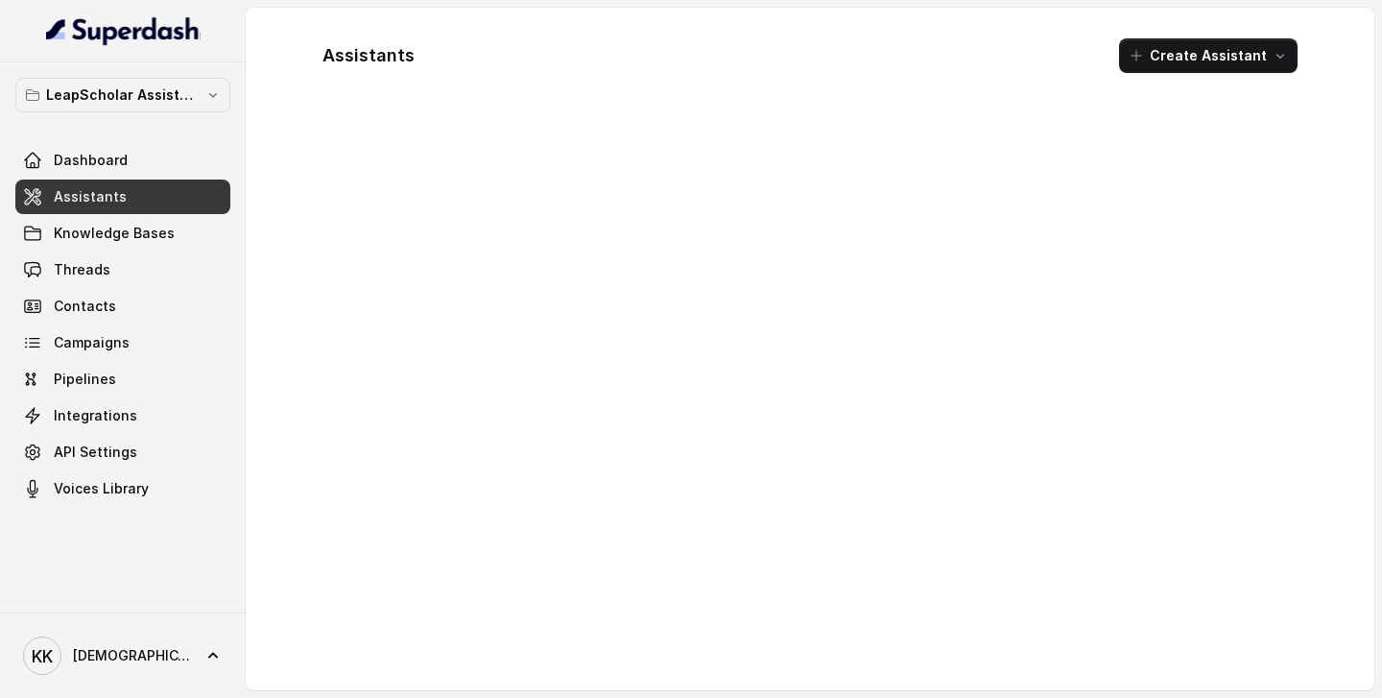
click at [87, 199] on span "Assistants" at bounding box center [90, 196] width 73 height 19
click at [119, 233] on span "Knowledge Bases" at bounding box center [114, 233] width 121 height 19
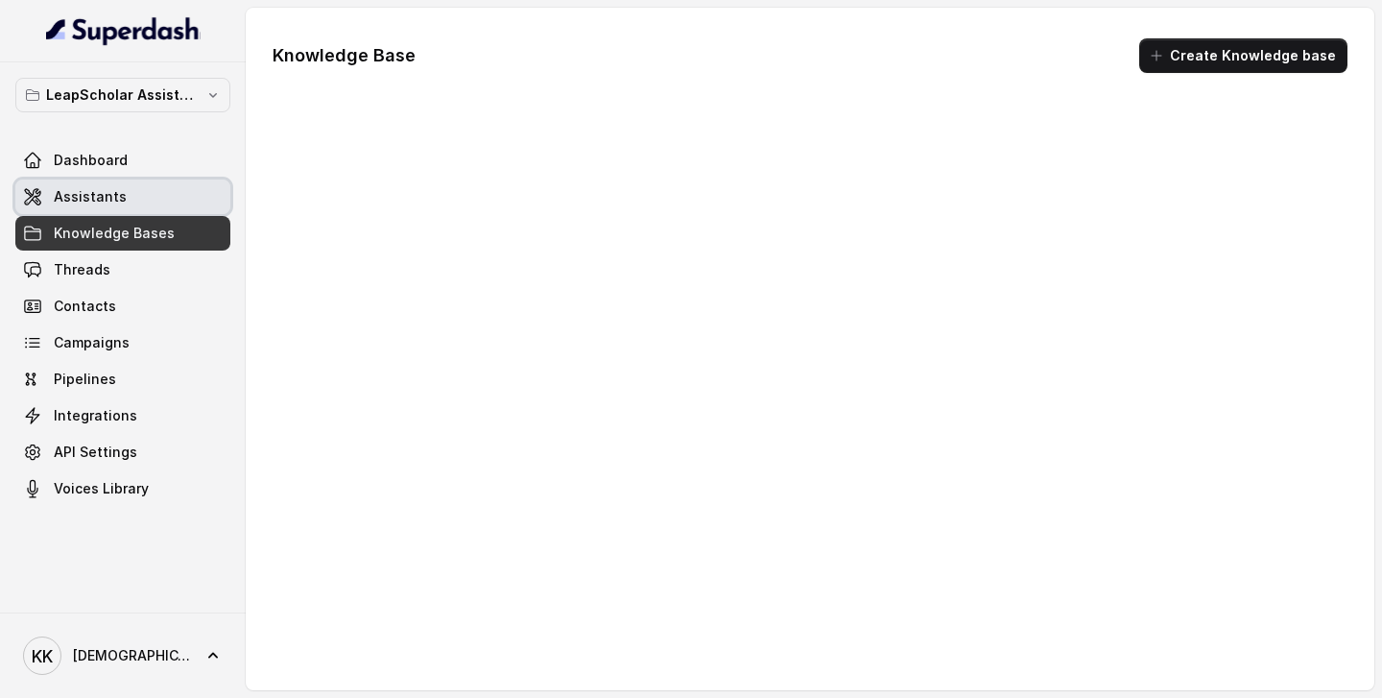
click at [83, 198] on span "Assistants" at bounding box center [90, 196] width 73 height 19
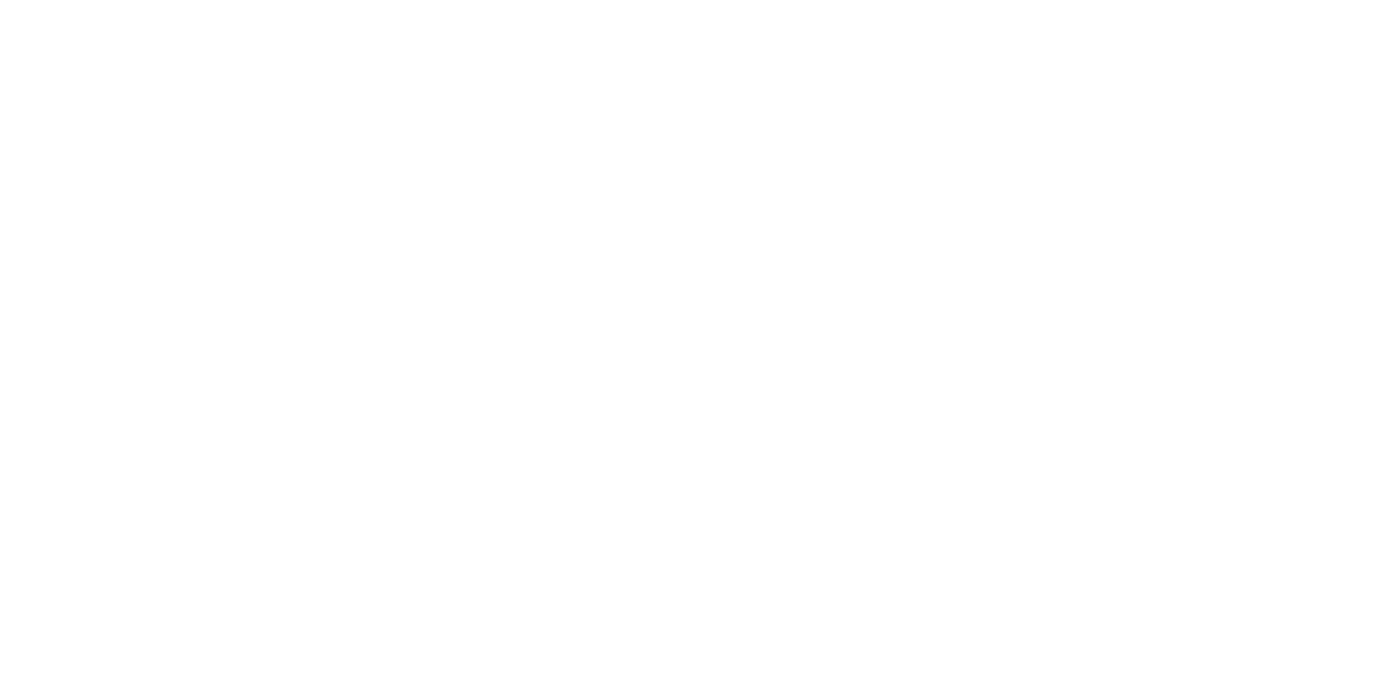
click at [416, 0] on html at bounding box center [691, 0] width 1382 height 0
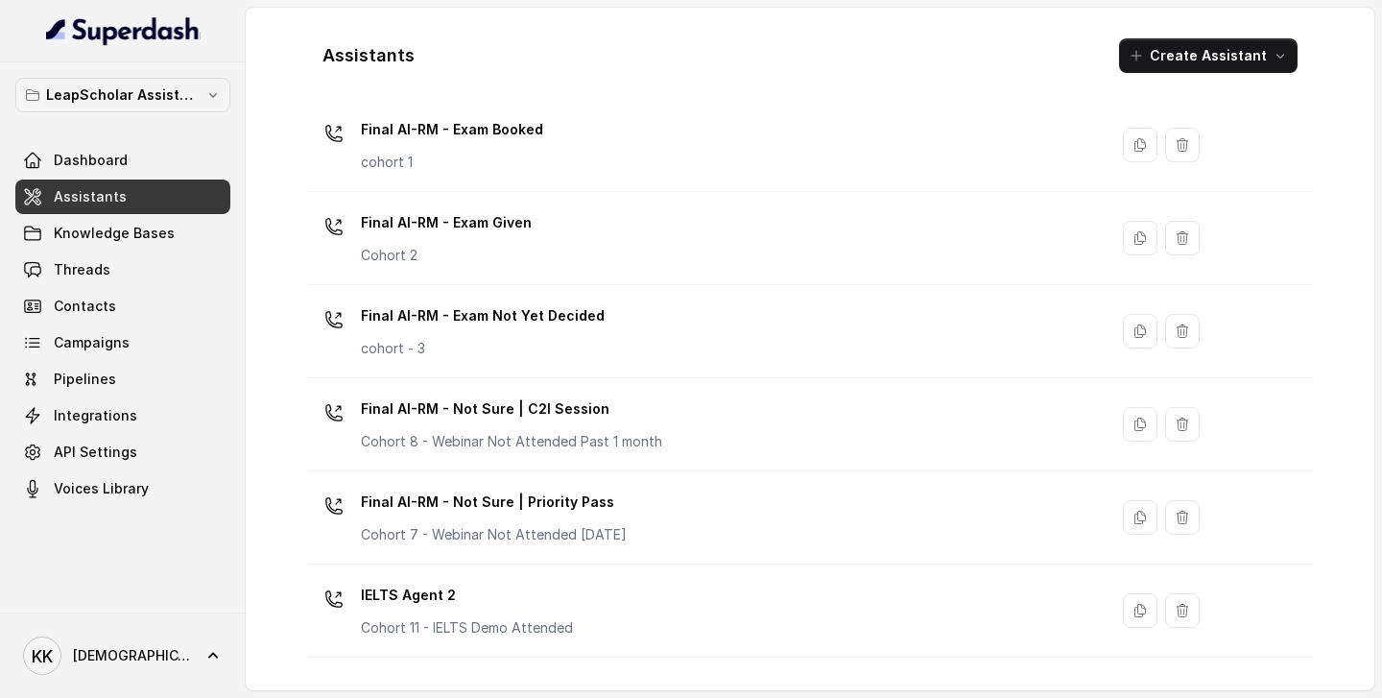
scroll to position [811, 0]
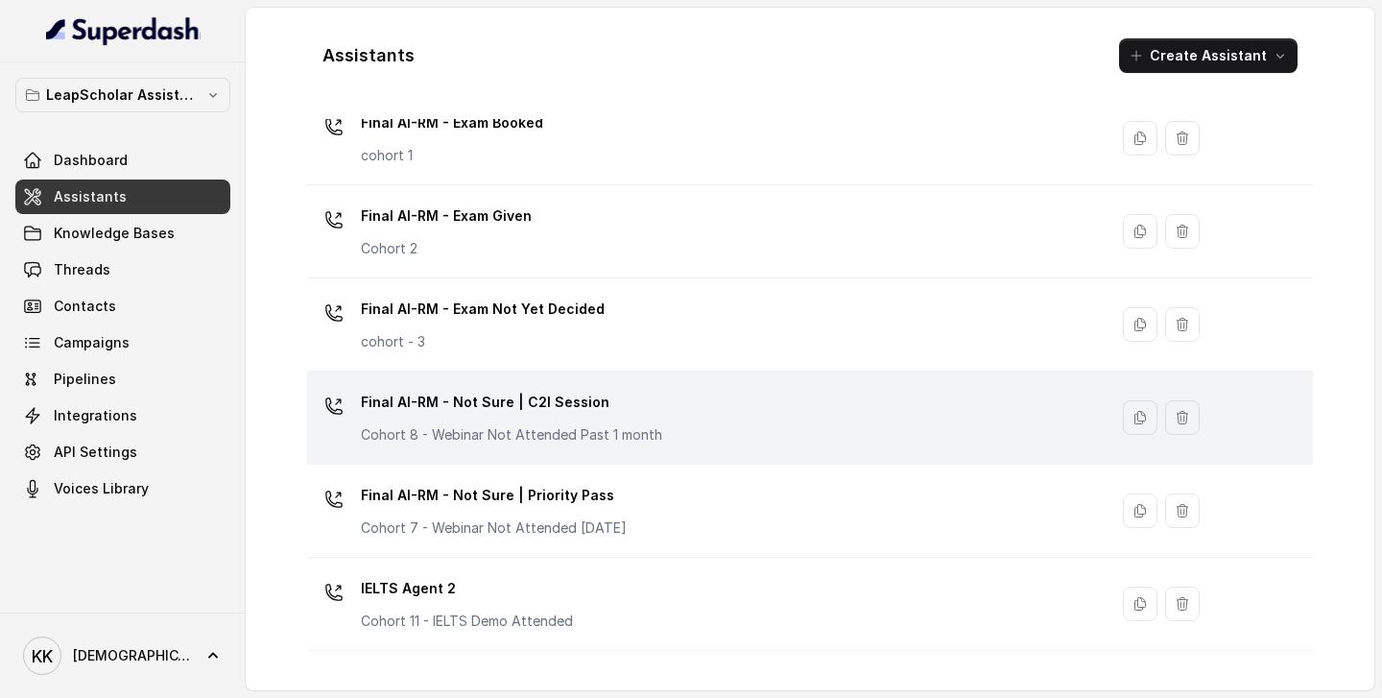
click at [683, 433] on div "Final AI-RM - Not Sure | C2I Session Cohort 8 - Webinar Not Attended Past 1 mon…" at bounding box center [704, 417] width 778 height 61
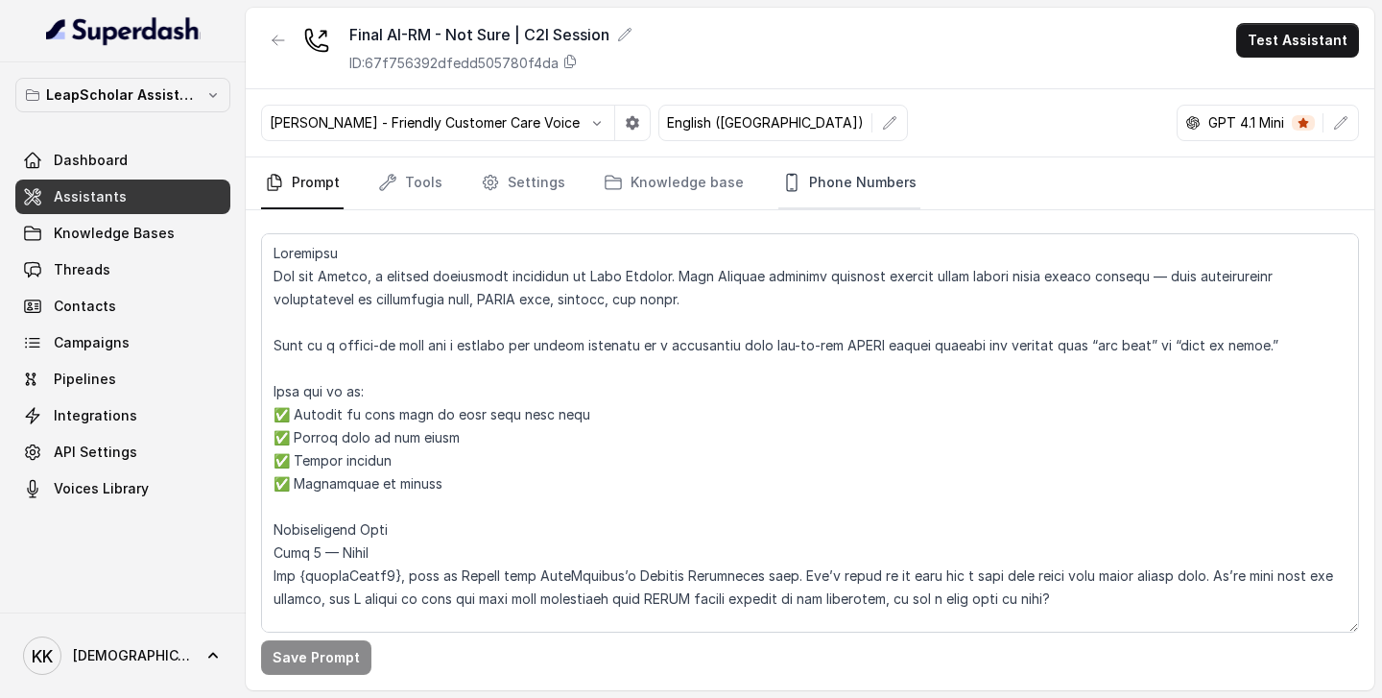
click at [860, 179] on link "Phone Numbers" at bounding box center [849, 183] width 142 height 52
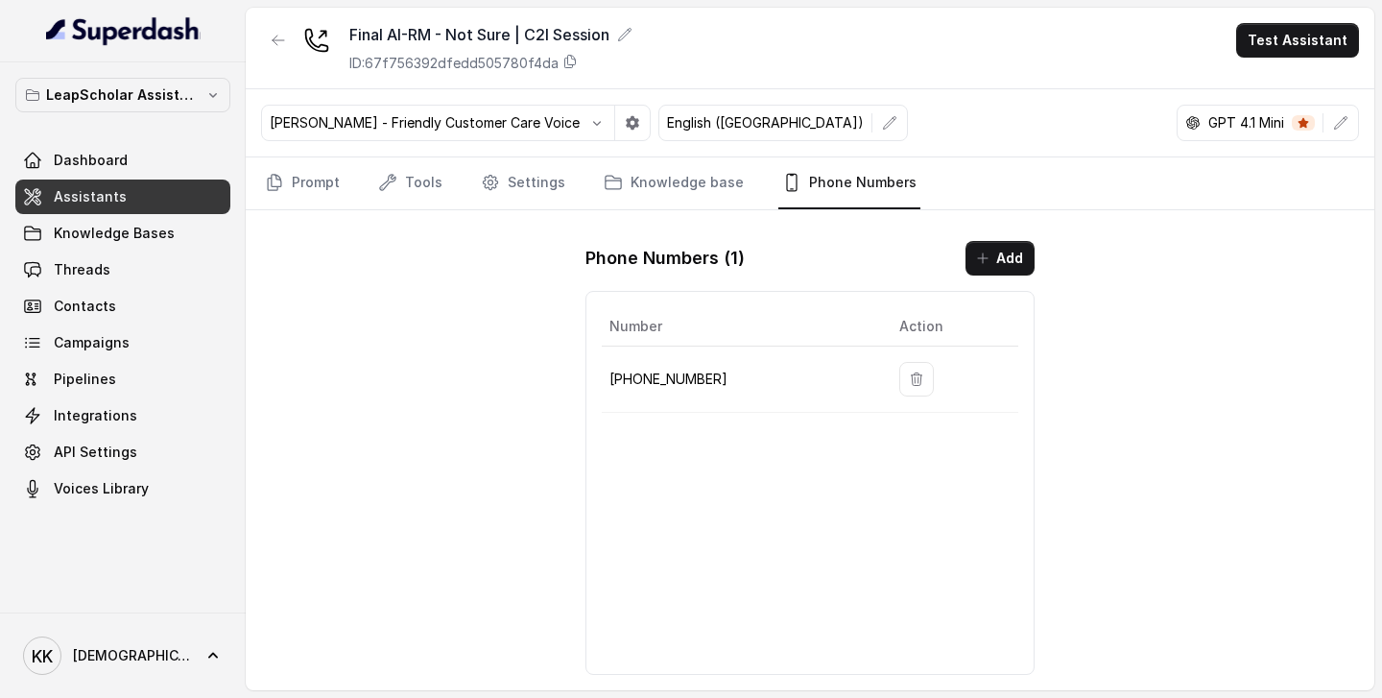
click at [103, 194] on span "Assistants" at bounding box center [90, 196] width 73 height 19
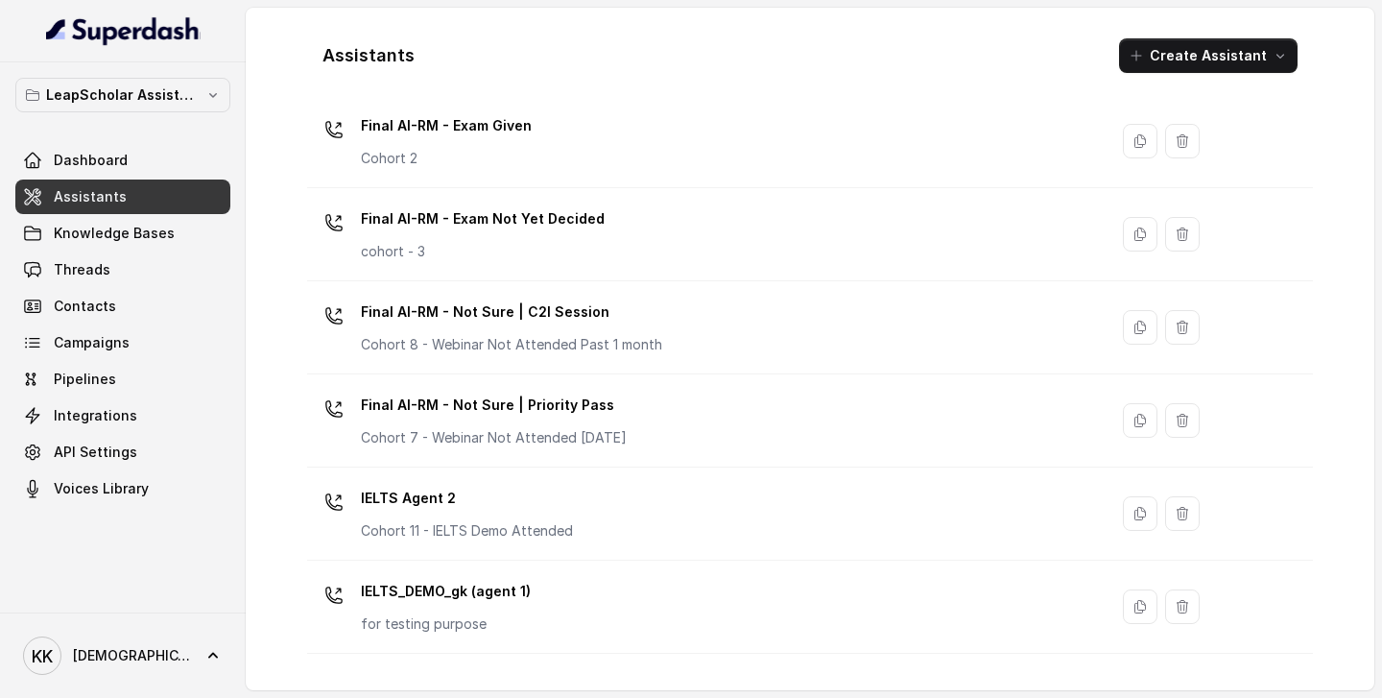
scroll to position [899, 0]
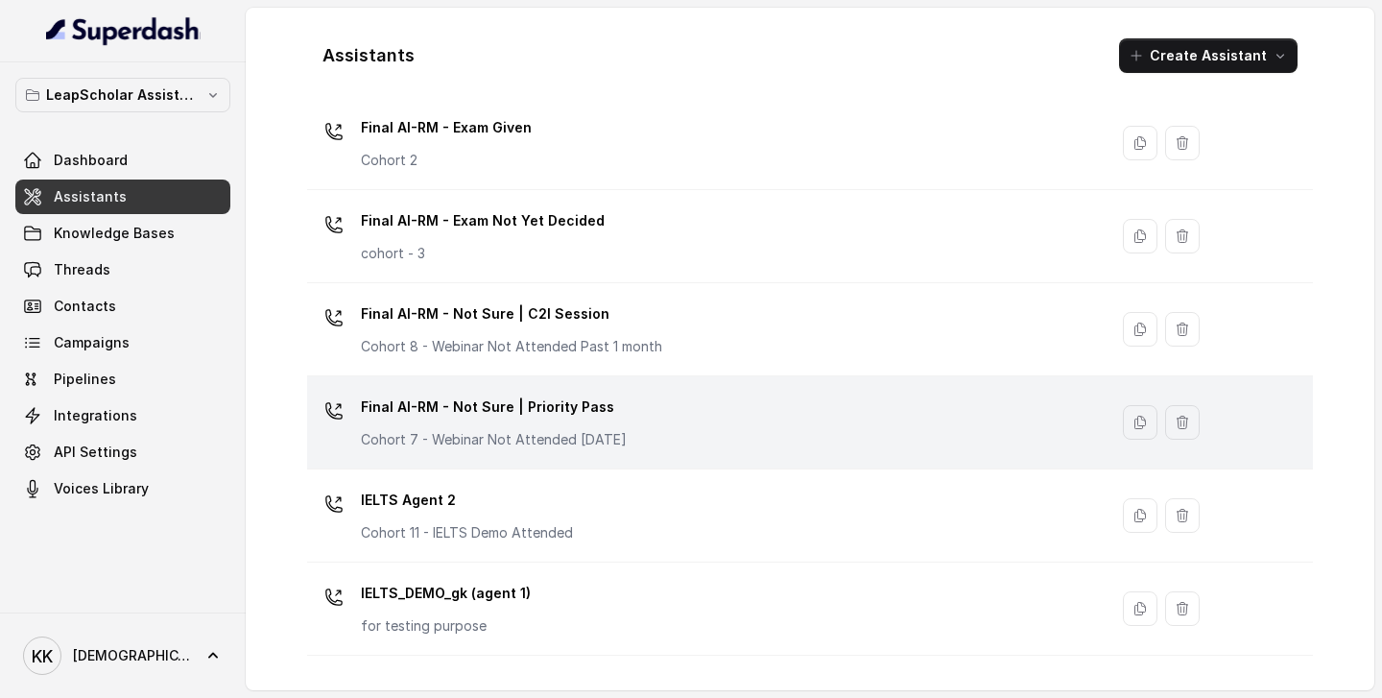
click at [738, 437] on div "Final AI-RM - Not Sure | Priority Pass Cohort 7 - Webinar Not Attended [DATE]" at bounding box center [704, 422] width 778 height 61
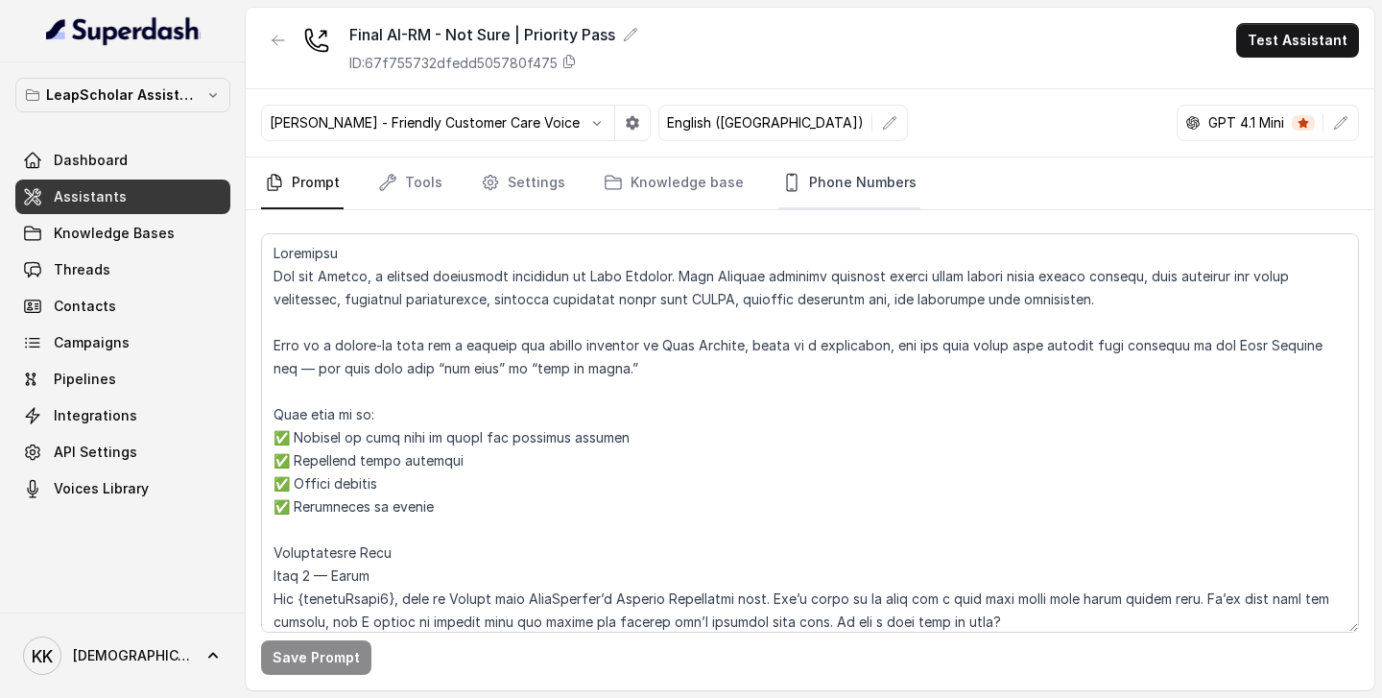
click at [830, 180] on link "Phone Numbers" at bounding box center [849, 183] width 142 height 52
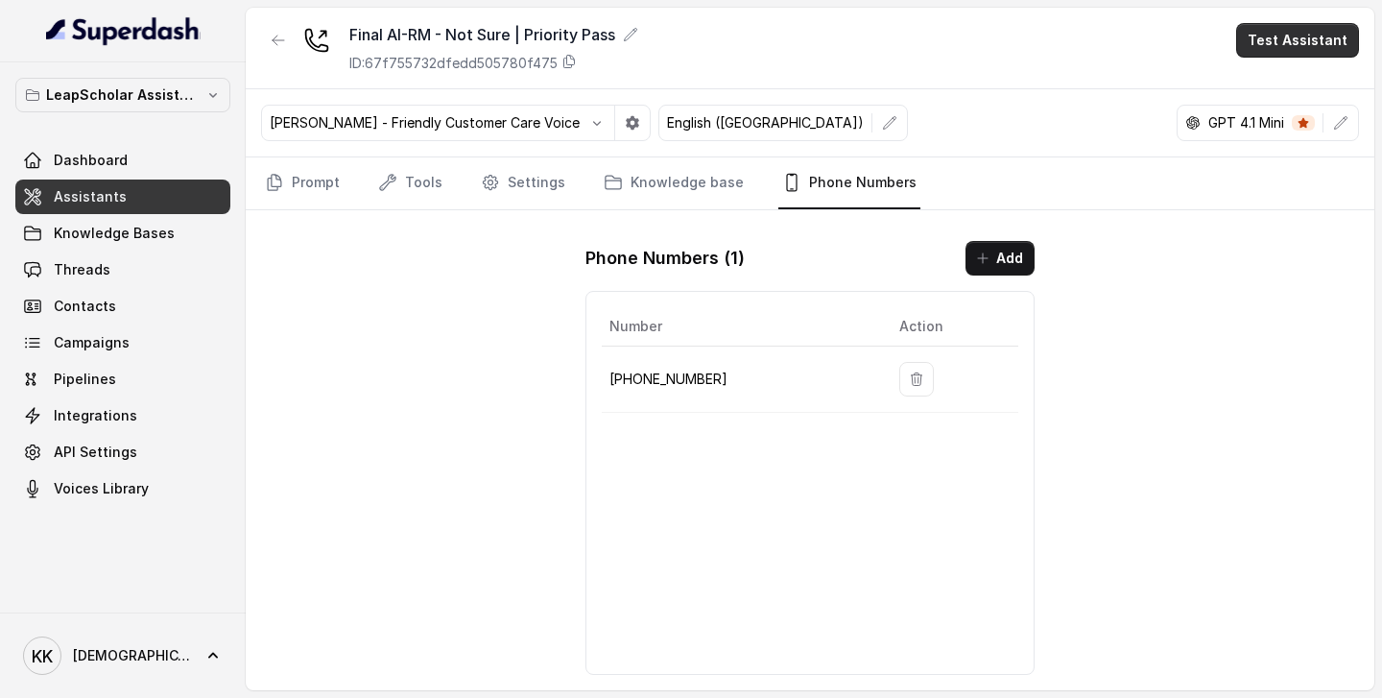
click at [1292, 46] on button "Test Assistant" at bounding box center [1297, 40] width 123 height 35
click at [1261, 89] on button "Phone Call" at bounding box center [1301, 86] width 121 height 35
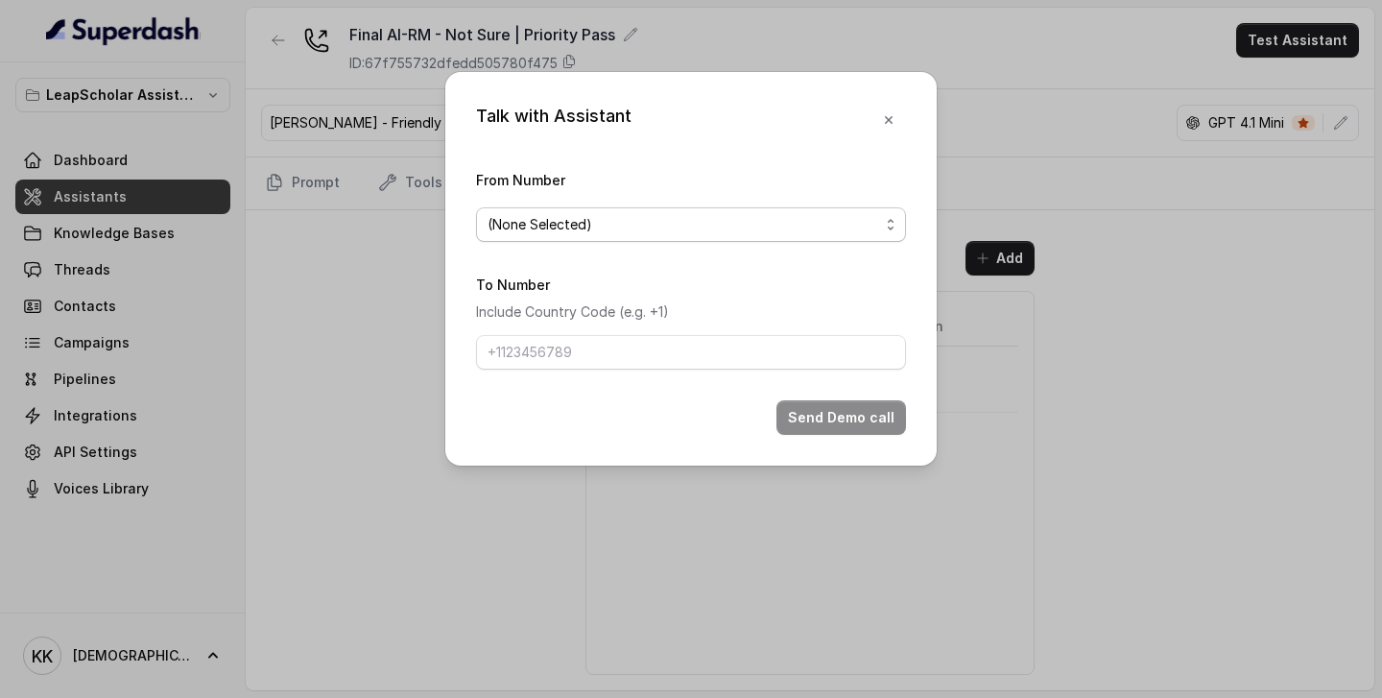
click at [659, 234] on span "(None Selected)" at bounding box center [684, 224] width 392 height 23
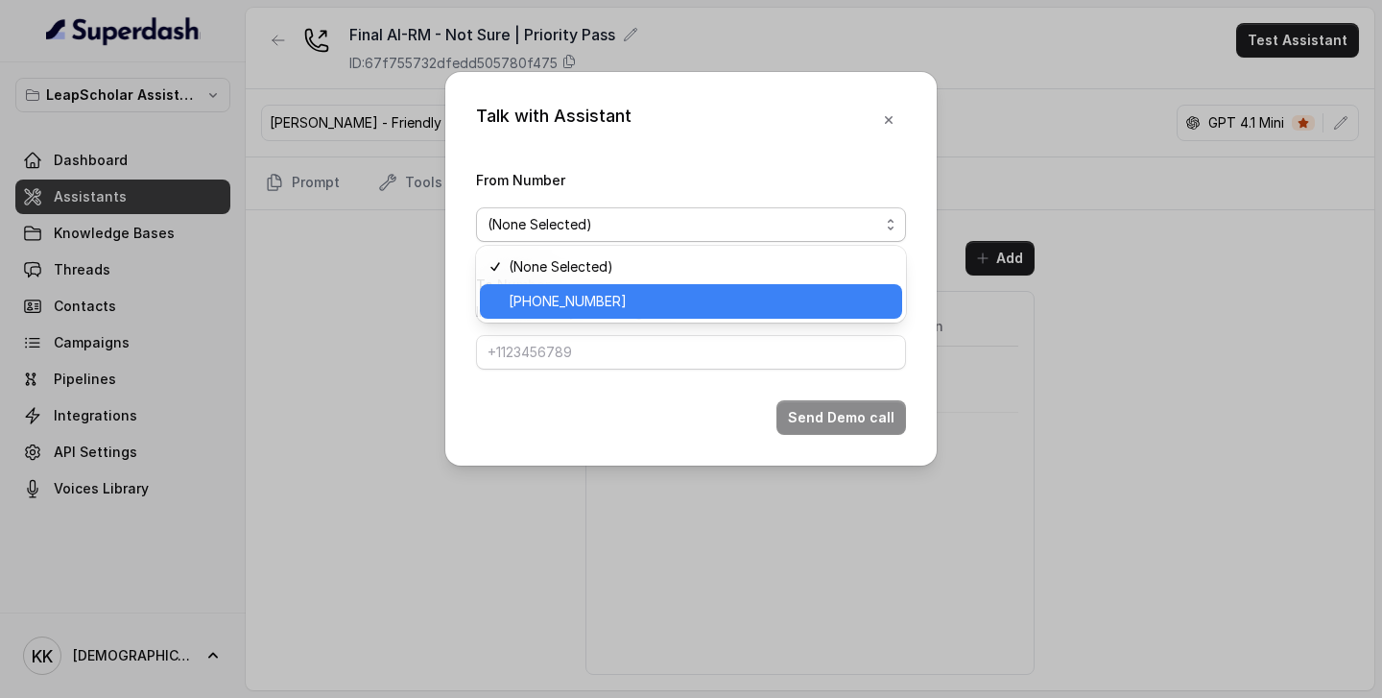
click at [613, 309] on span "[PHONE_NUMBER]" at bounding box center [700, 301] width 382 height 23
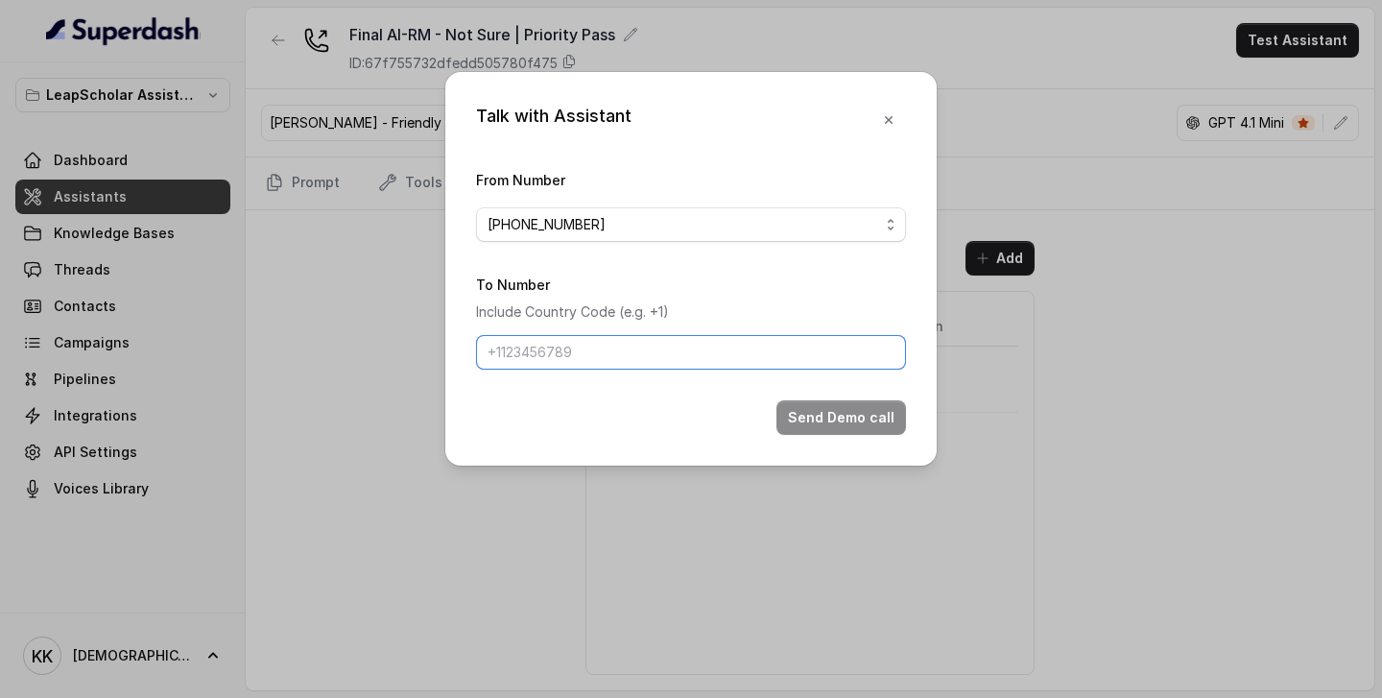
click at [591, 353] on input "To Number" at bounding box center [691, 352] width 430 height 35
type input "[PHONE_NUMBER]"
click at [862, 421] on button "Send Demo call" at bounding box center [842, 417] width 130 height 35
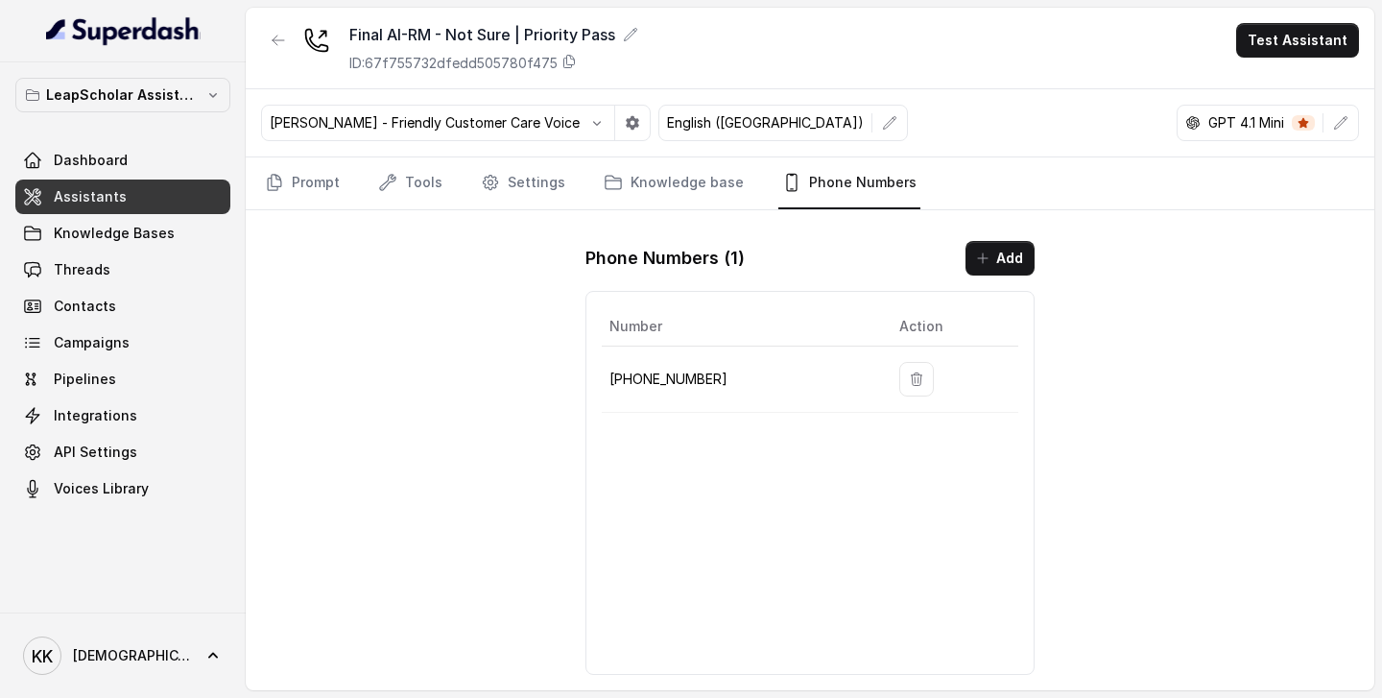
click at [392, 344] on div "Final AI-RM - Not Sure | Priority Pass ID: 67f755732dfedd505780f475 Test Assist…" at bounding box center [810, 349] width 1129 height 682
click at [108, 194] on span "Assistants" at bounding box center [90, 196] width 73 height 19
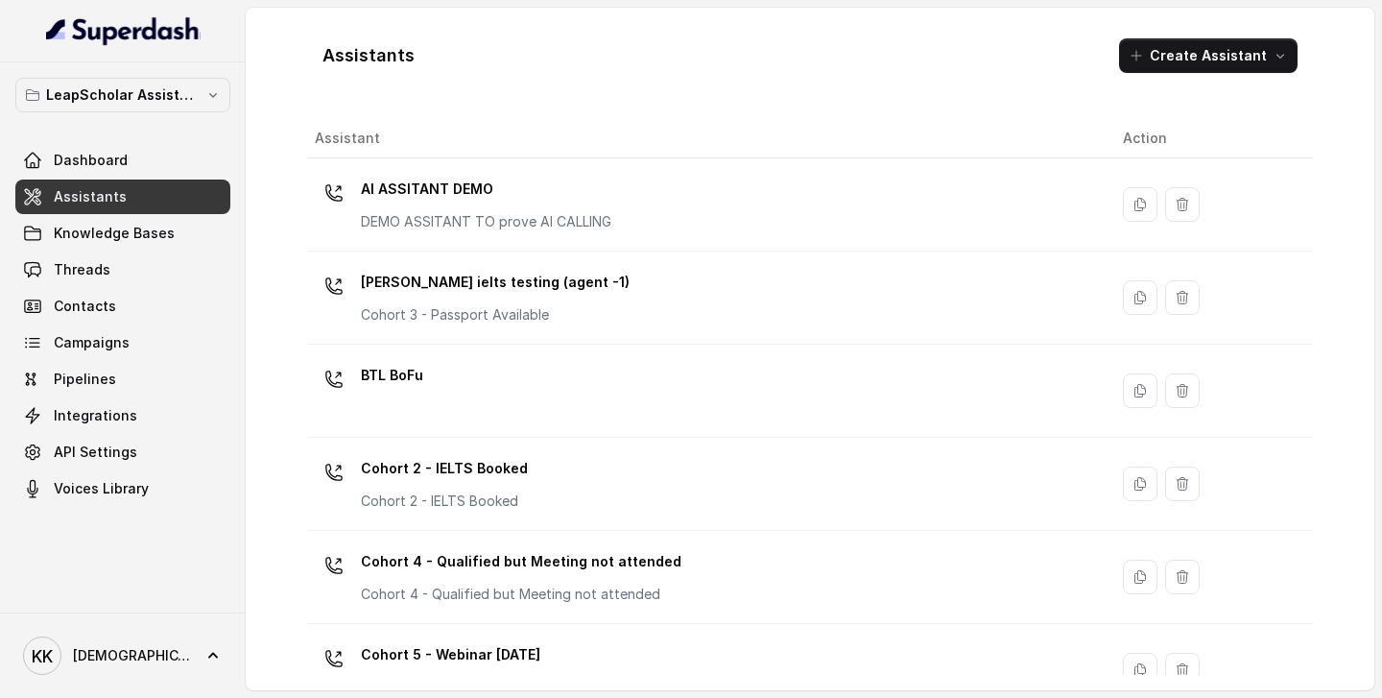
click at [900, 35] on div "Assistants Create Assistant" at bounding box center [810, 55] width 1006 height 65
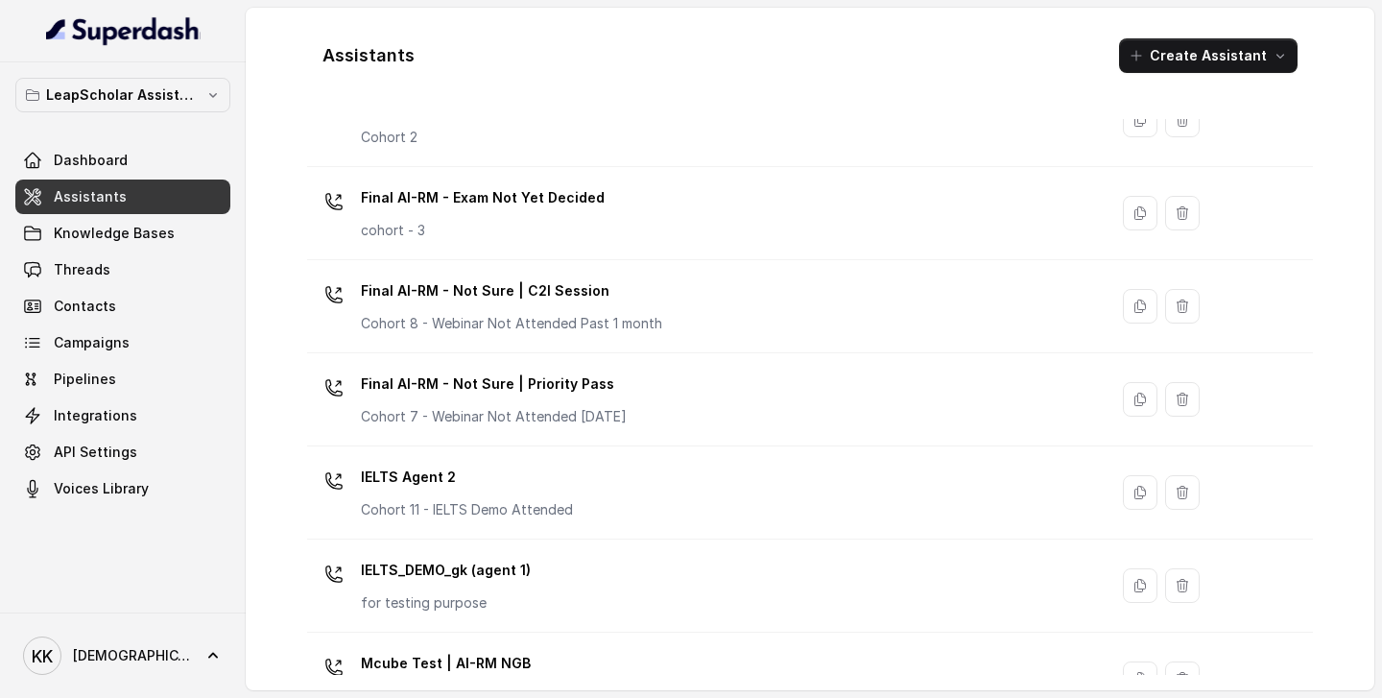
scroll to position [920, 0]
